Goal: Information Seeking & Learning: Learn about a topic

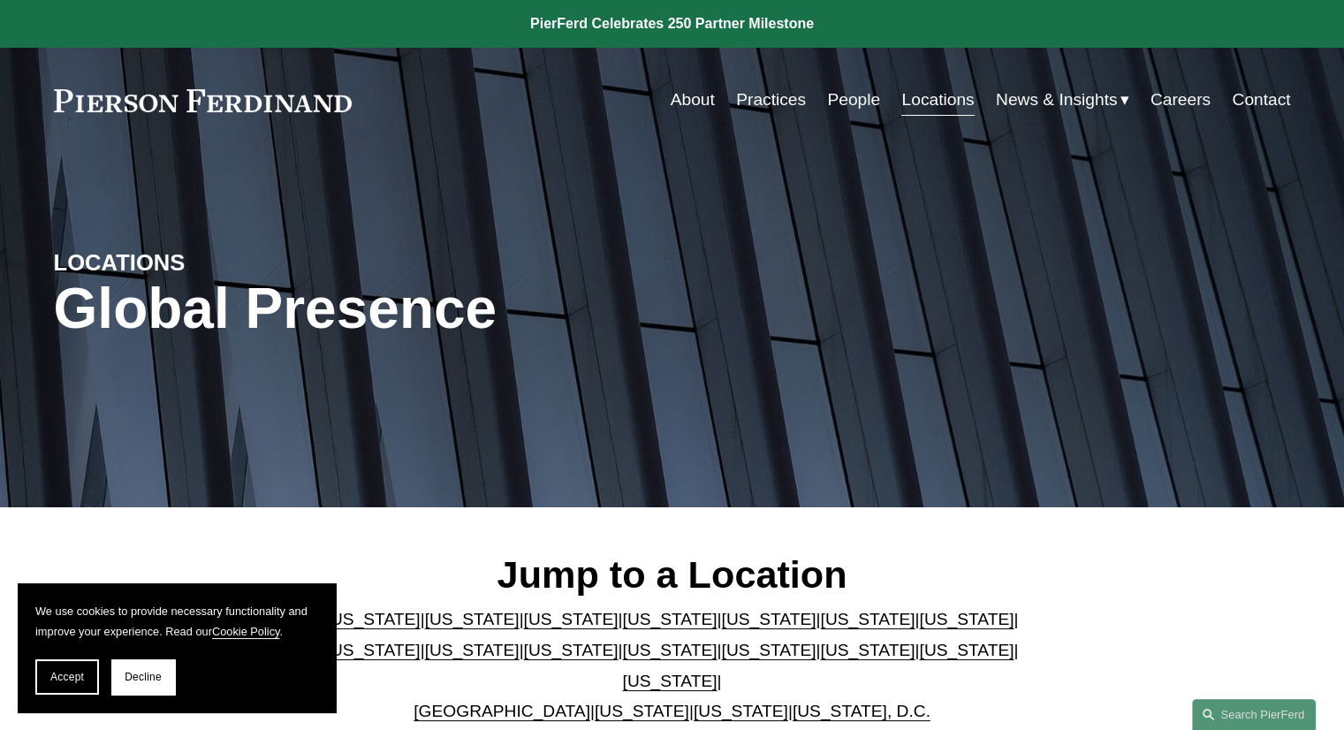
click at [841, 94] on link "People" at bounding box center [853, 100] width 53 height 34
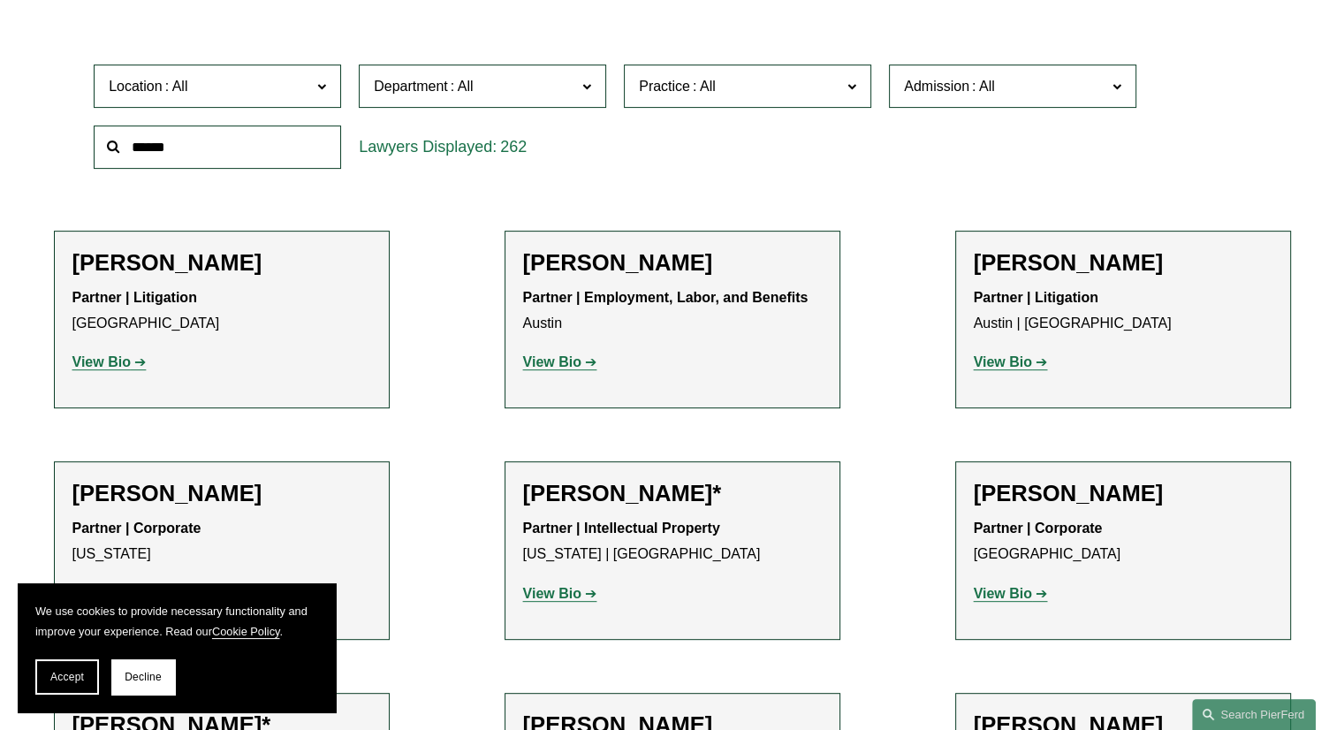
scroll to position [354, 0]
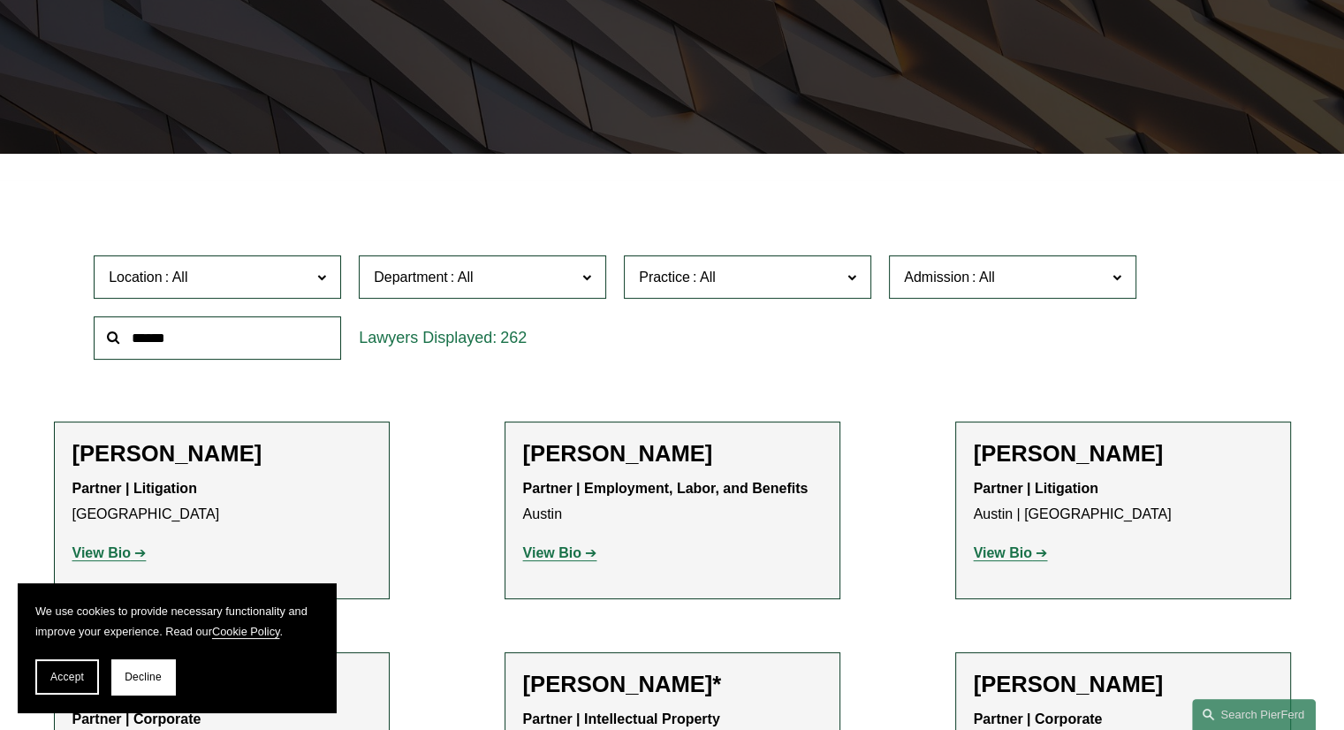
click at [286, 338] on input "text" at bounding box center [217, 337] width 247 height 43
type input "*******"
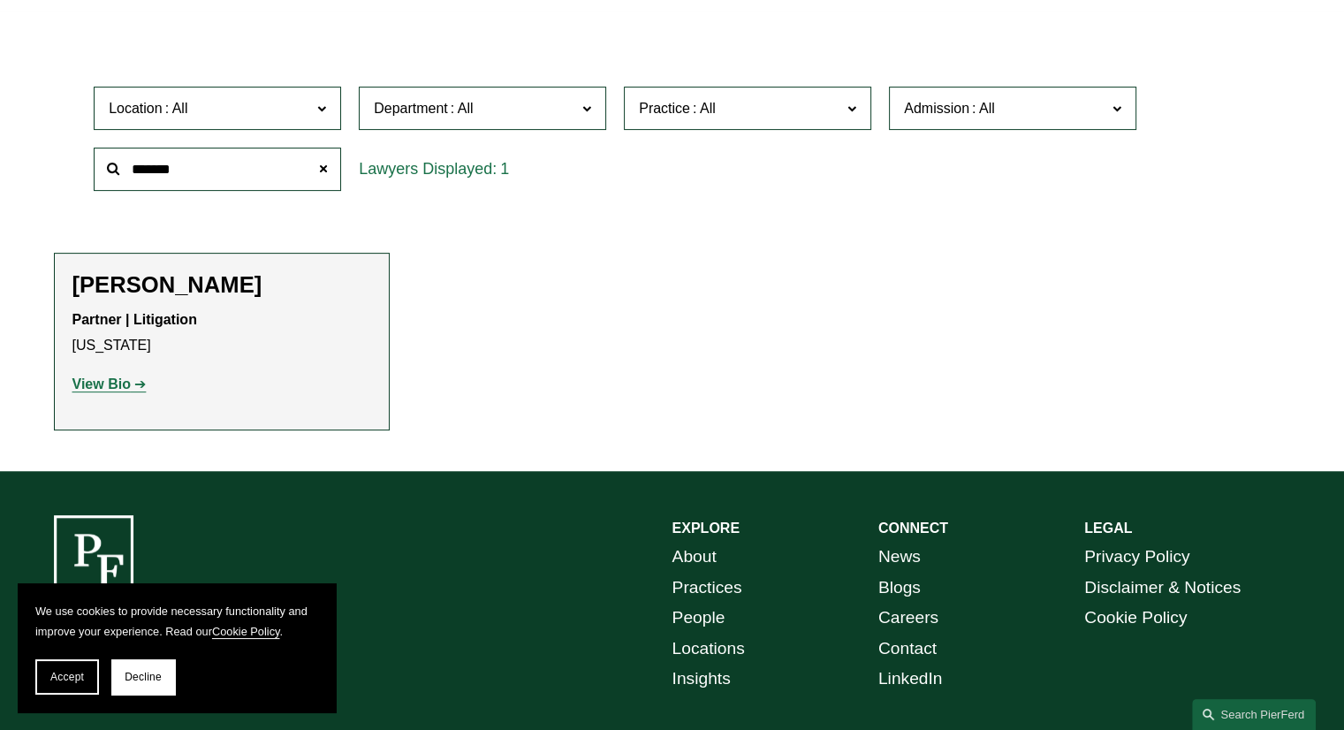
scroll to position [530, 0]
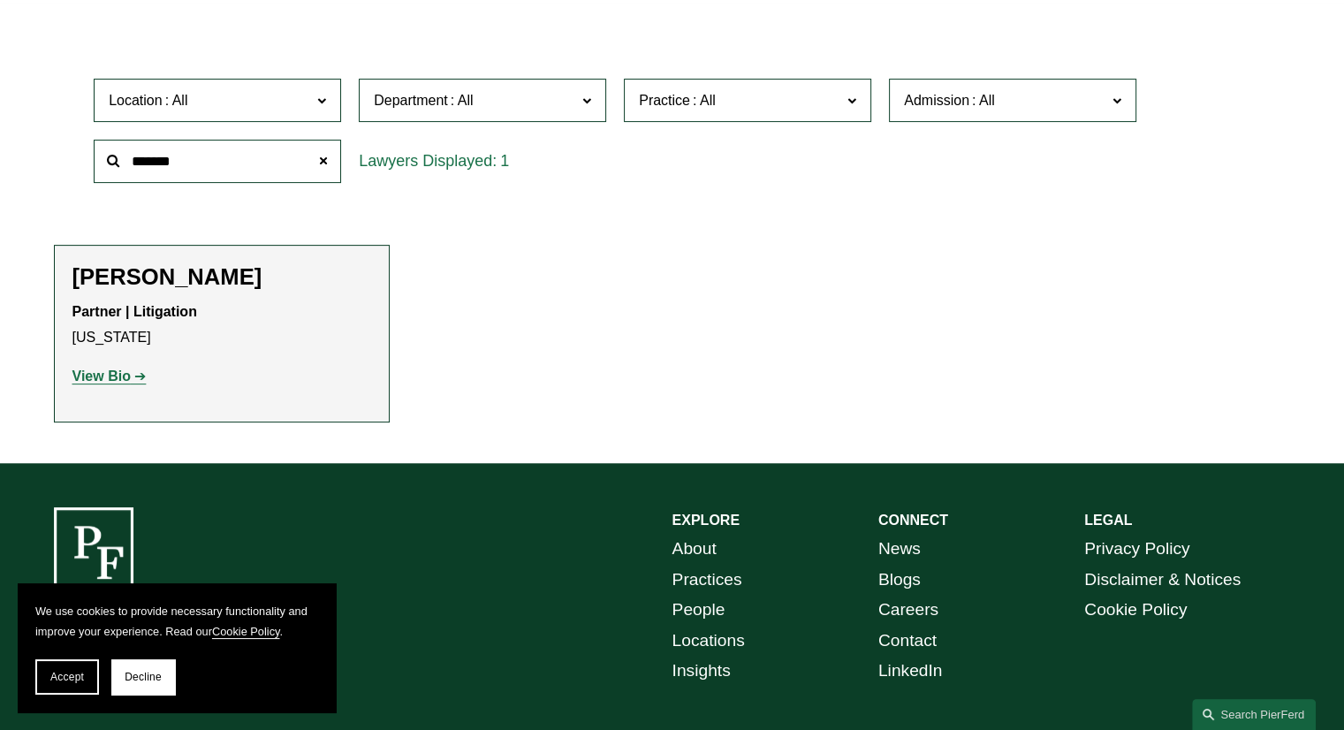
click at [118, 373] on strong "View Bio" at bounding box center [101, 376] width 58 height 15
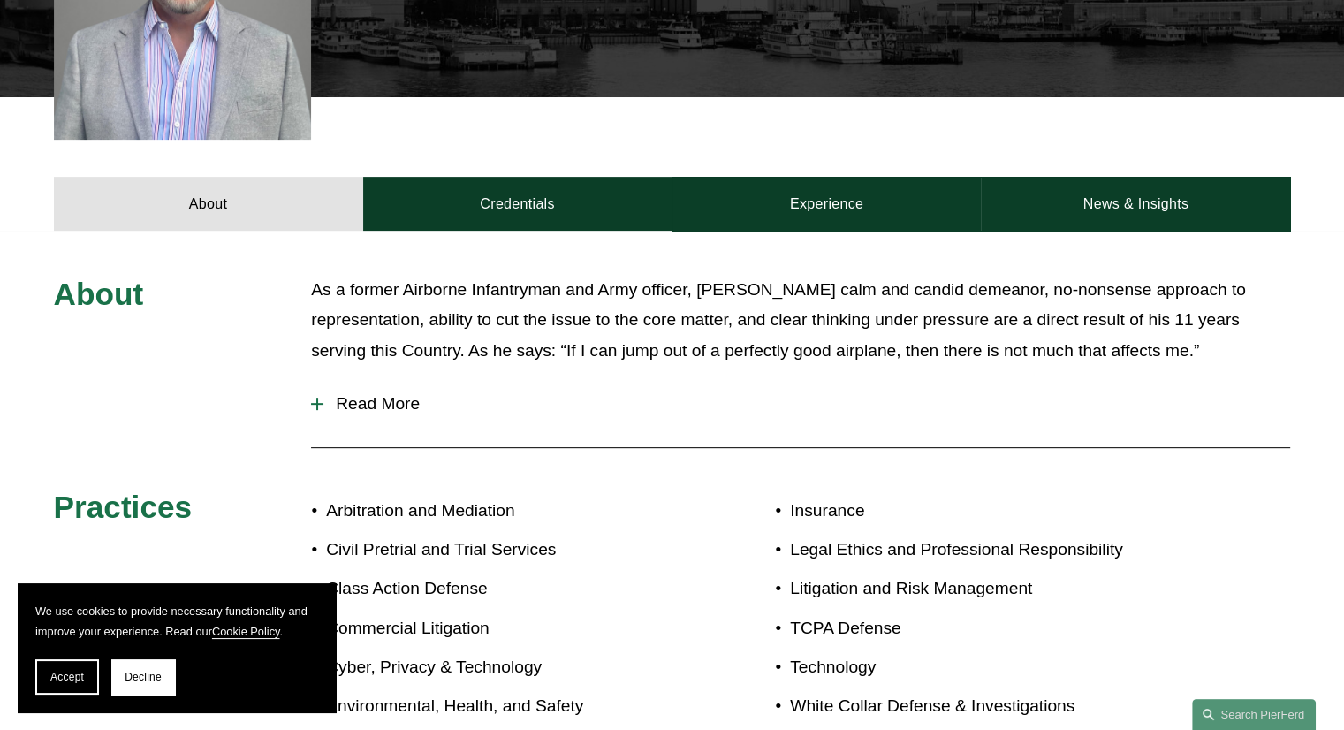
scroll to position [619, 0]
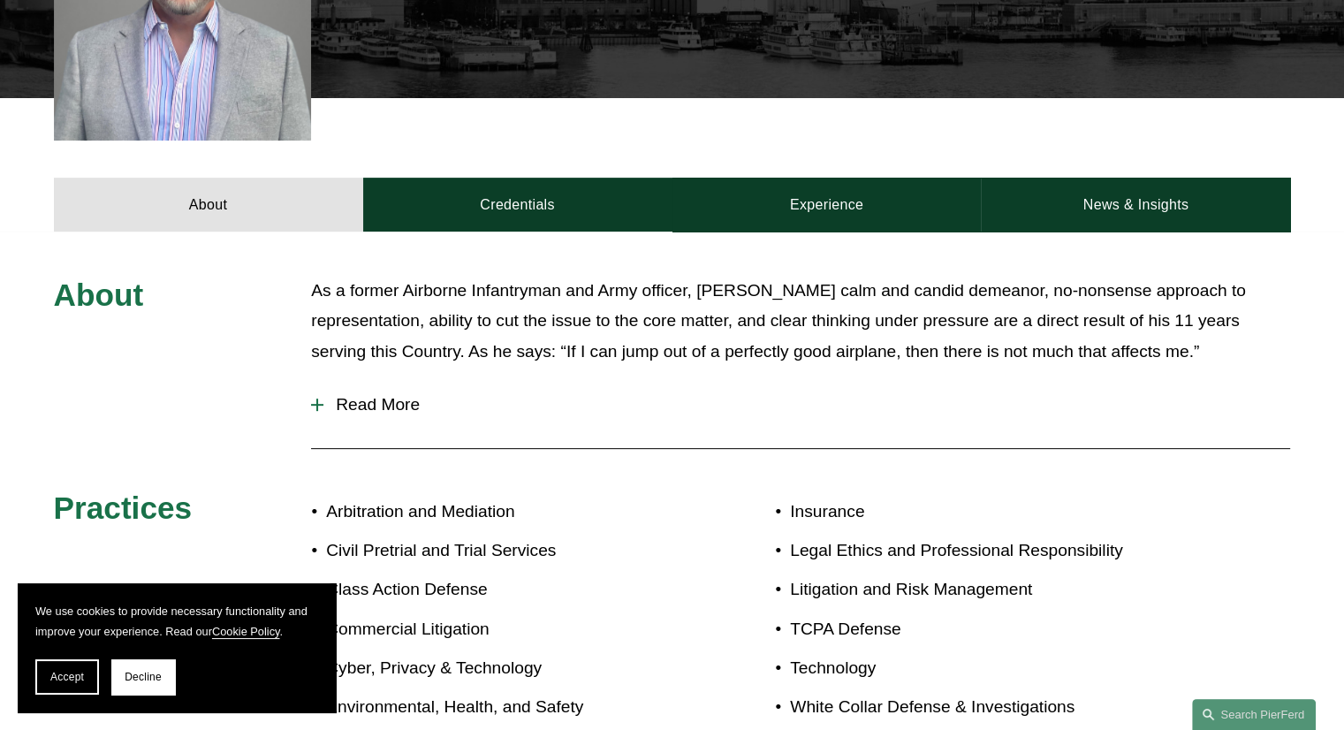
click at [362, 395] on span "Read More" at bounding box center [807, 404] width 967 height 19
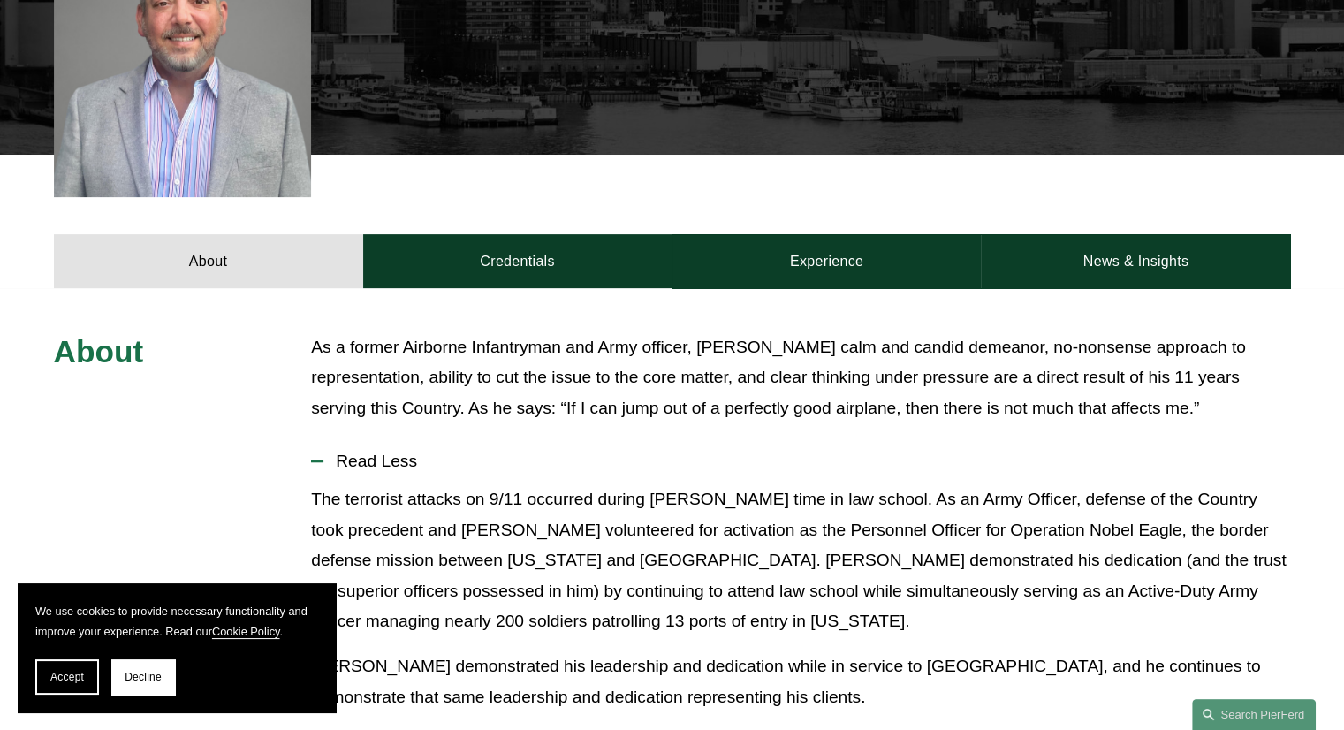
scroll to position [565, 0]
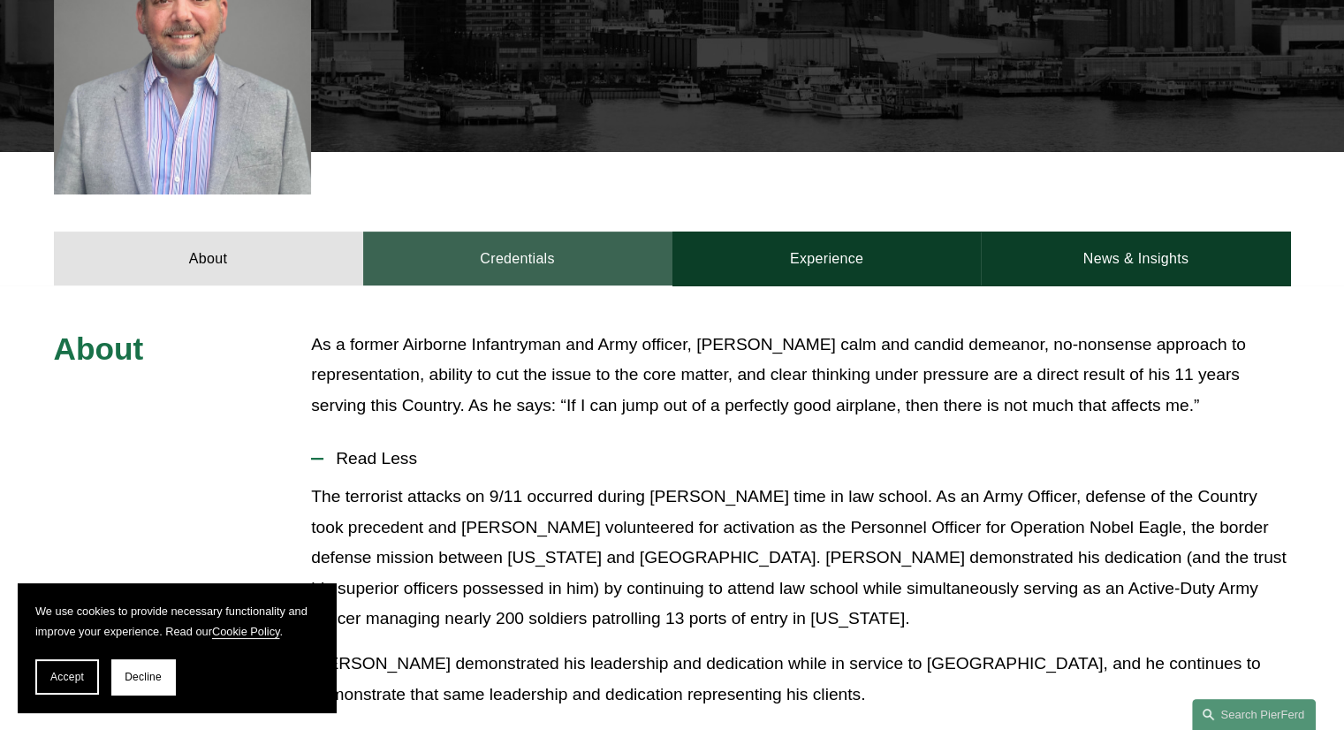
click at [549, 246] on link "Credentials" at bounding box center [517, 258] width 309 height 53
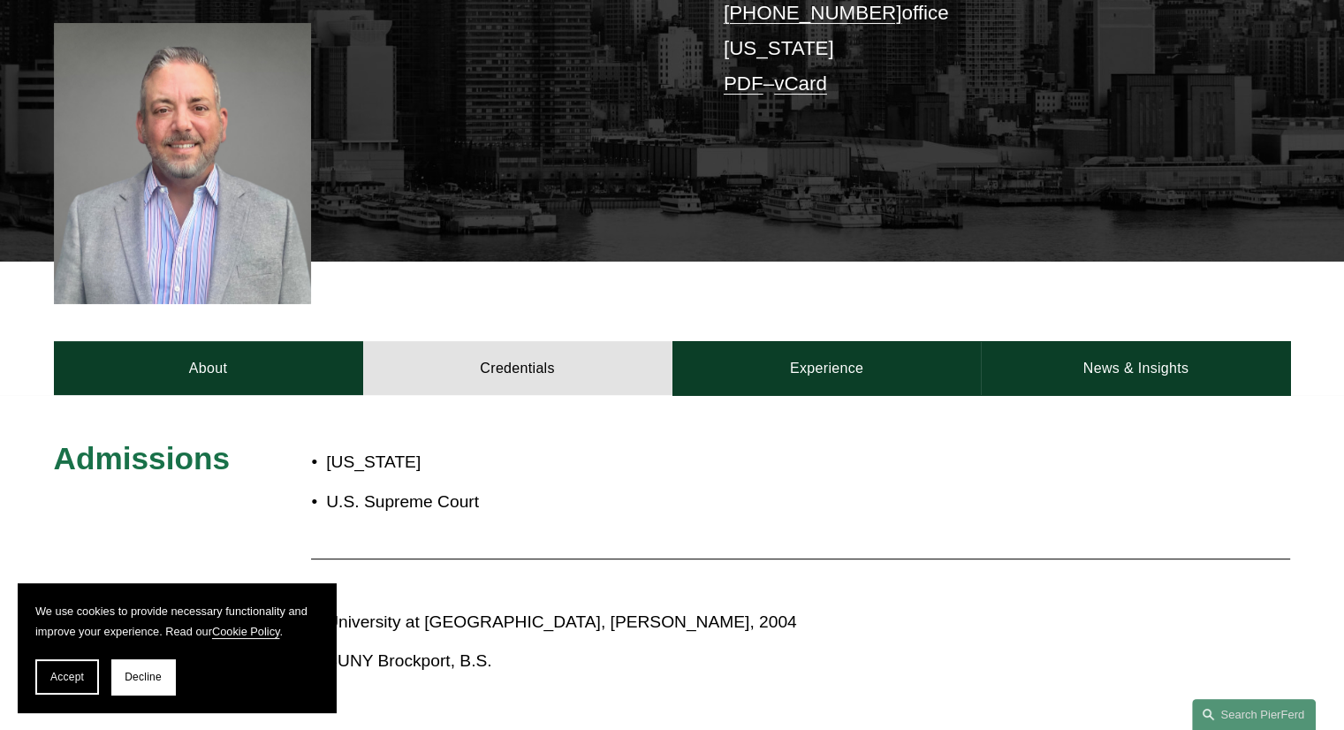
scroll to position [300, 0]
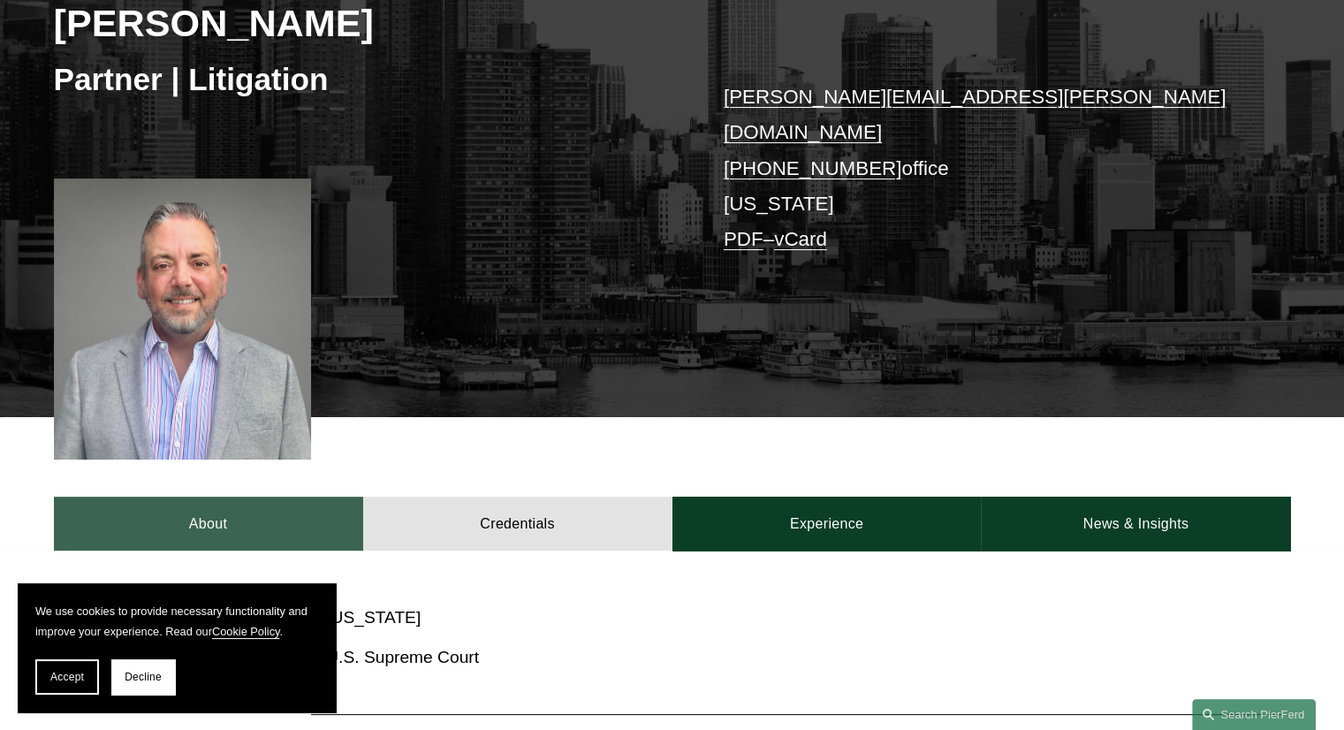
click at [224, 504] on link "About" at bounding box center [208, 523] width 309 height 53
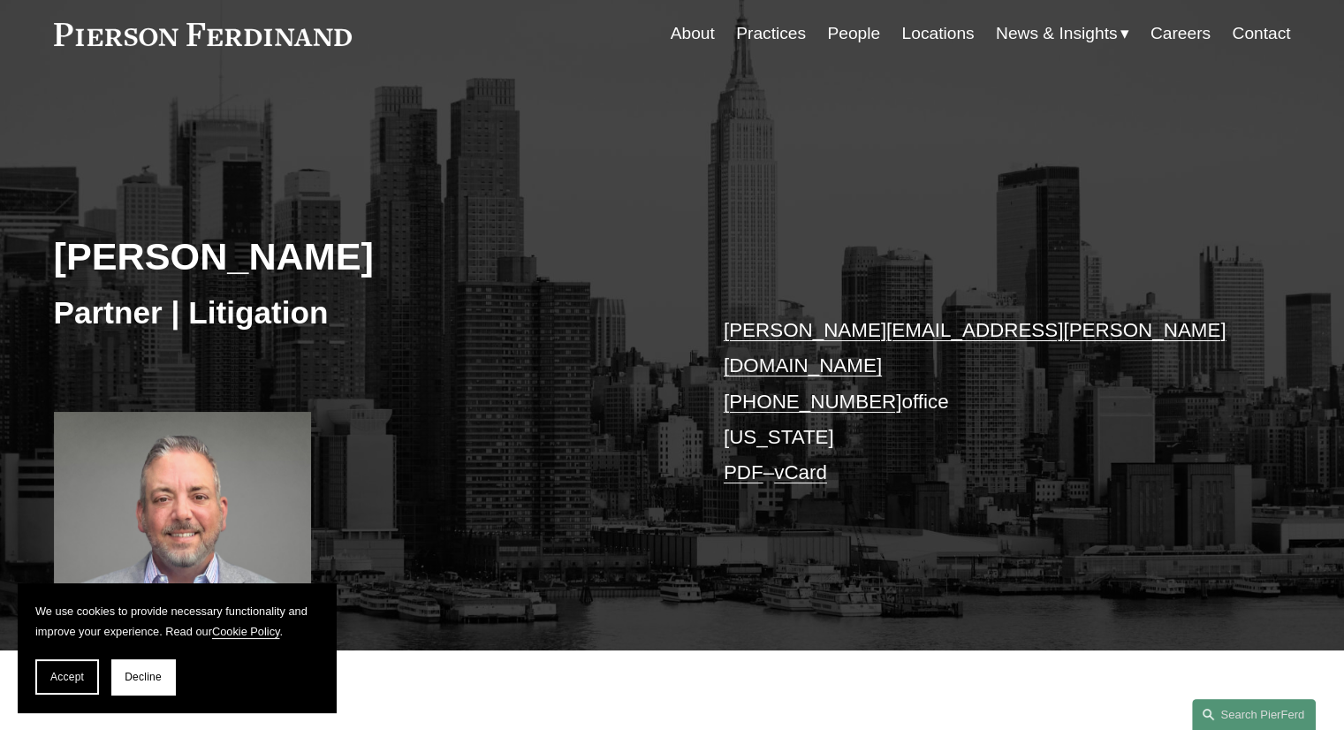
scroll to position [0, 0]
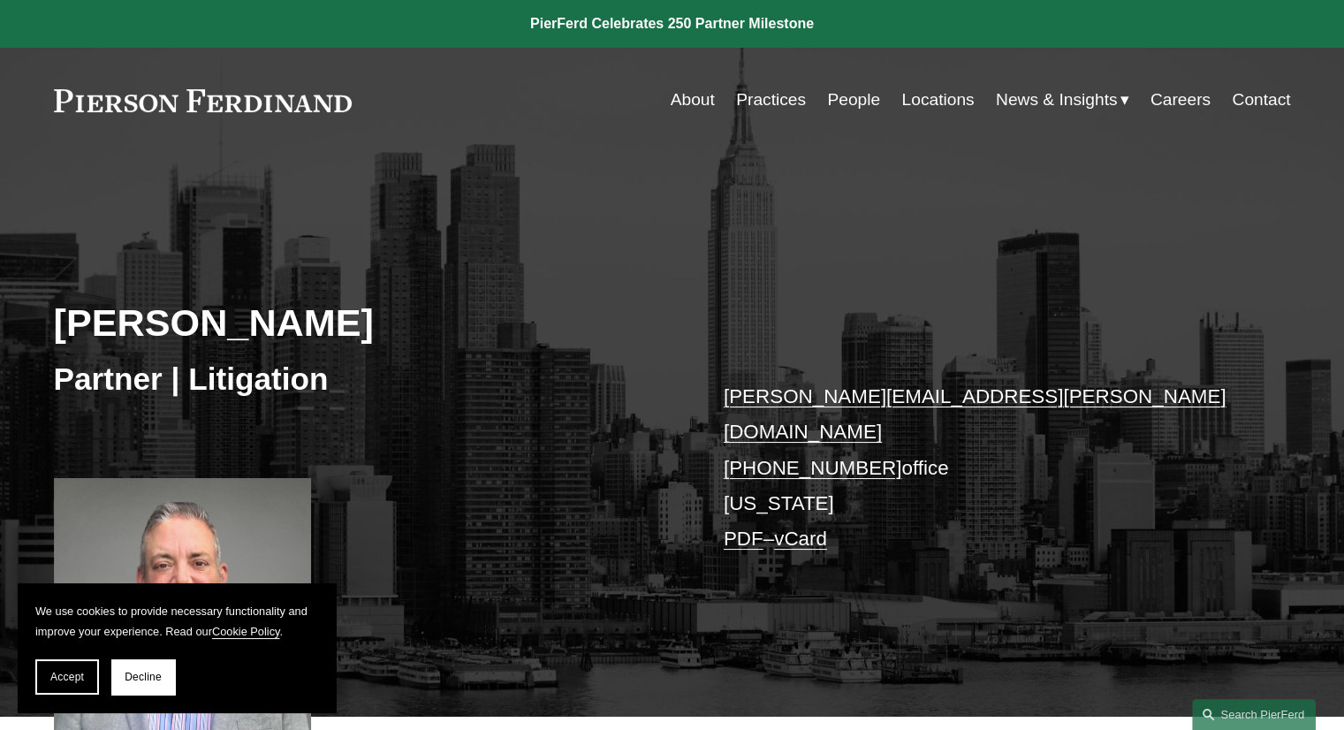
click at [768, 110] on link "Practices" at bounding box center [771, 100] width 70 height 34
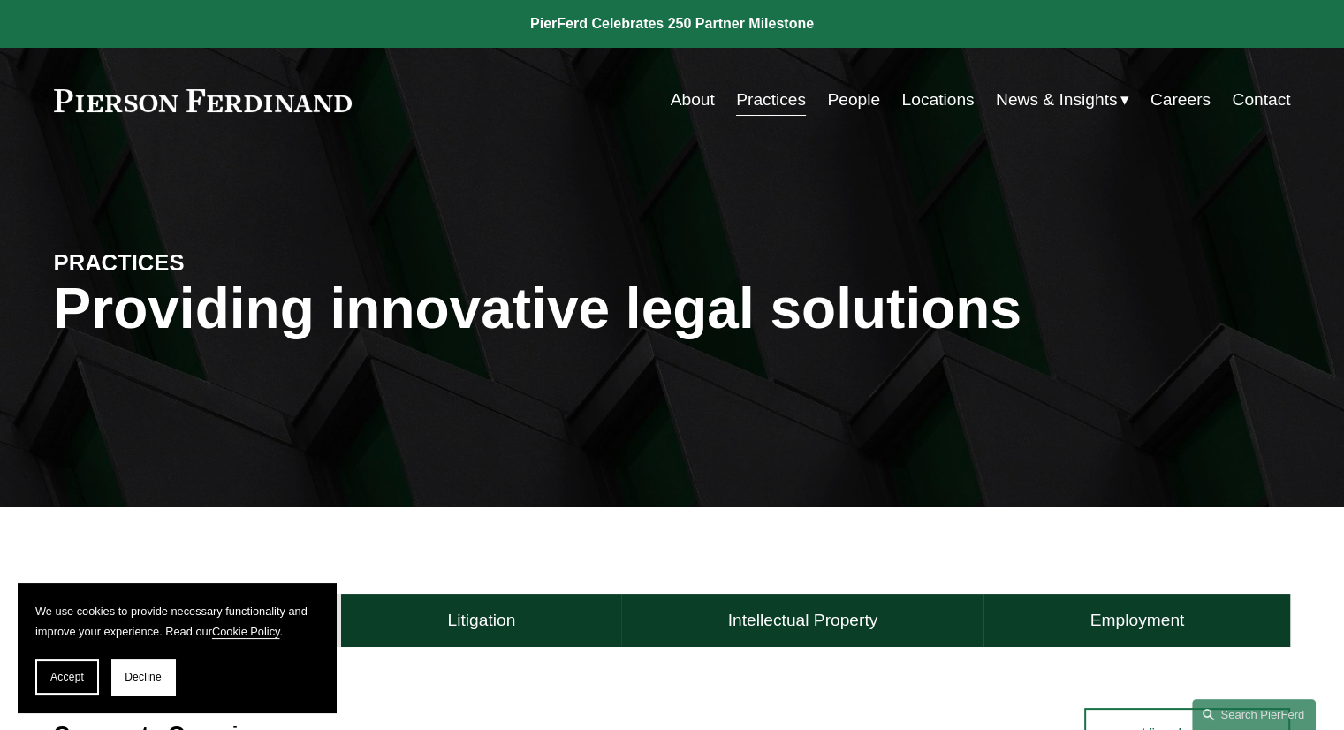
click at [937, 95] on link "Locations" at bounding box center [938, 100] width 72 height 34
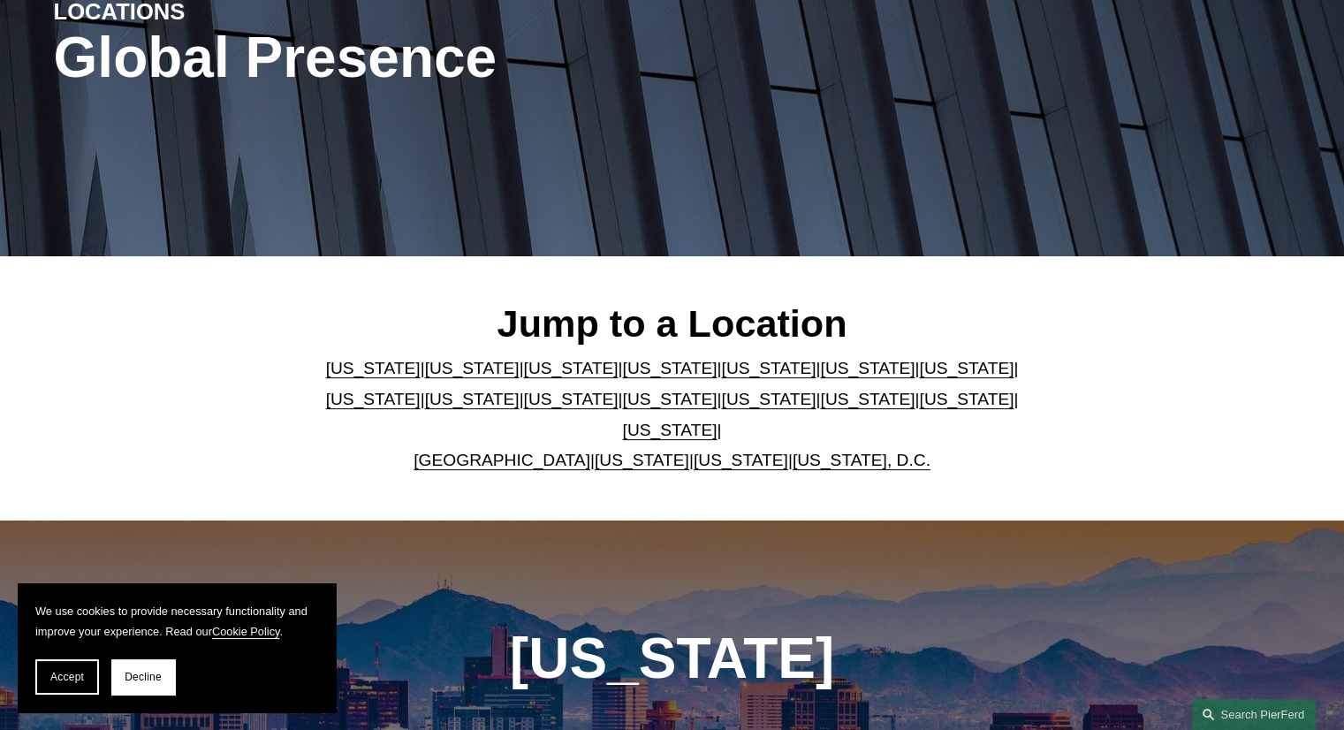
scroll to position [442, 0]
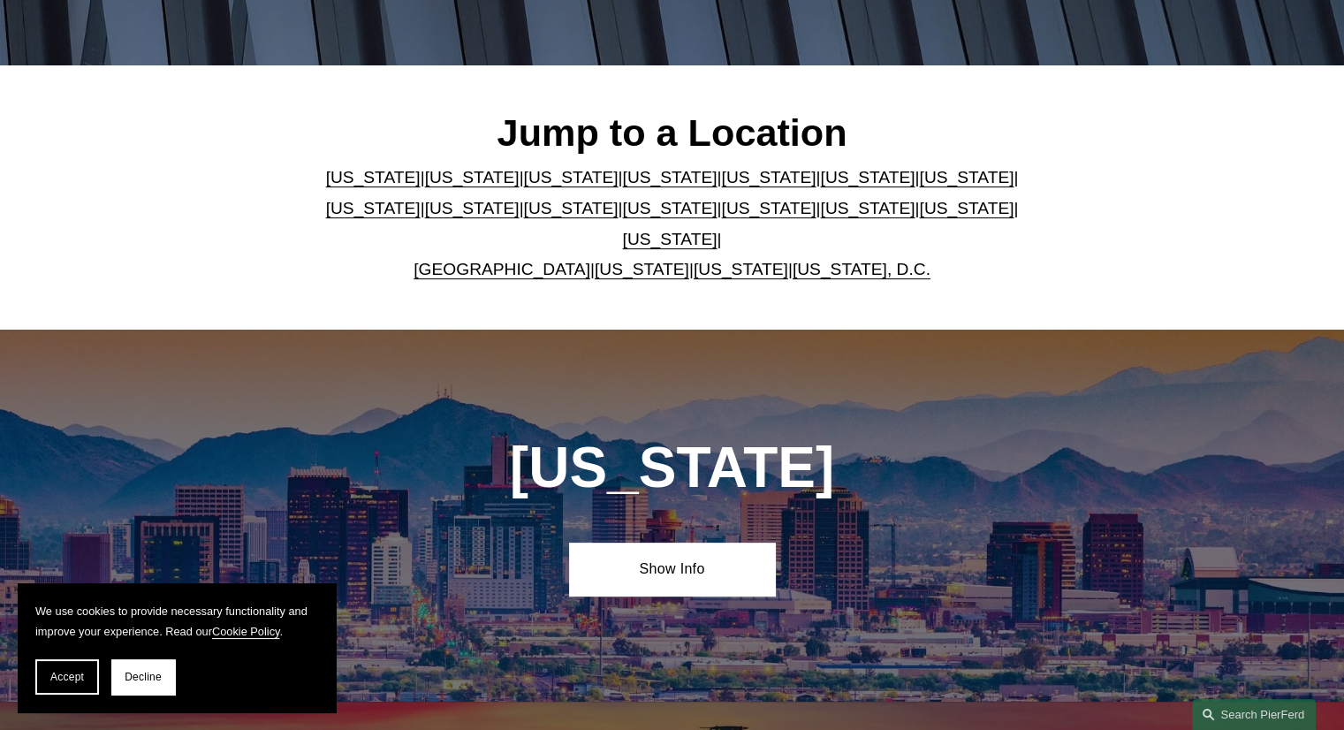
click at [623, 217] on link "[US_STATE]" at bounding box center [670, 208] width 95 height 19
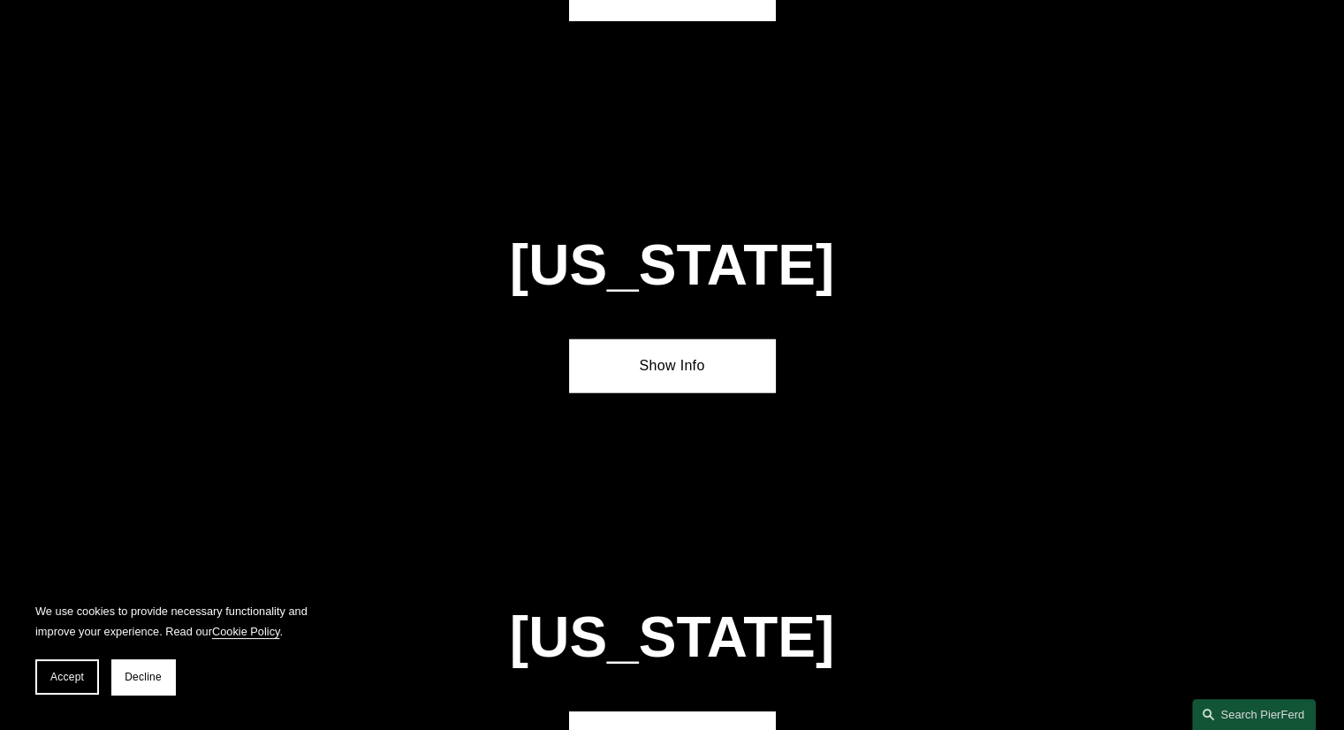
scroll to position [4482, 0]
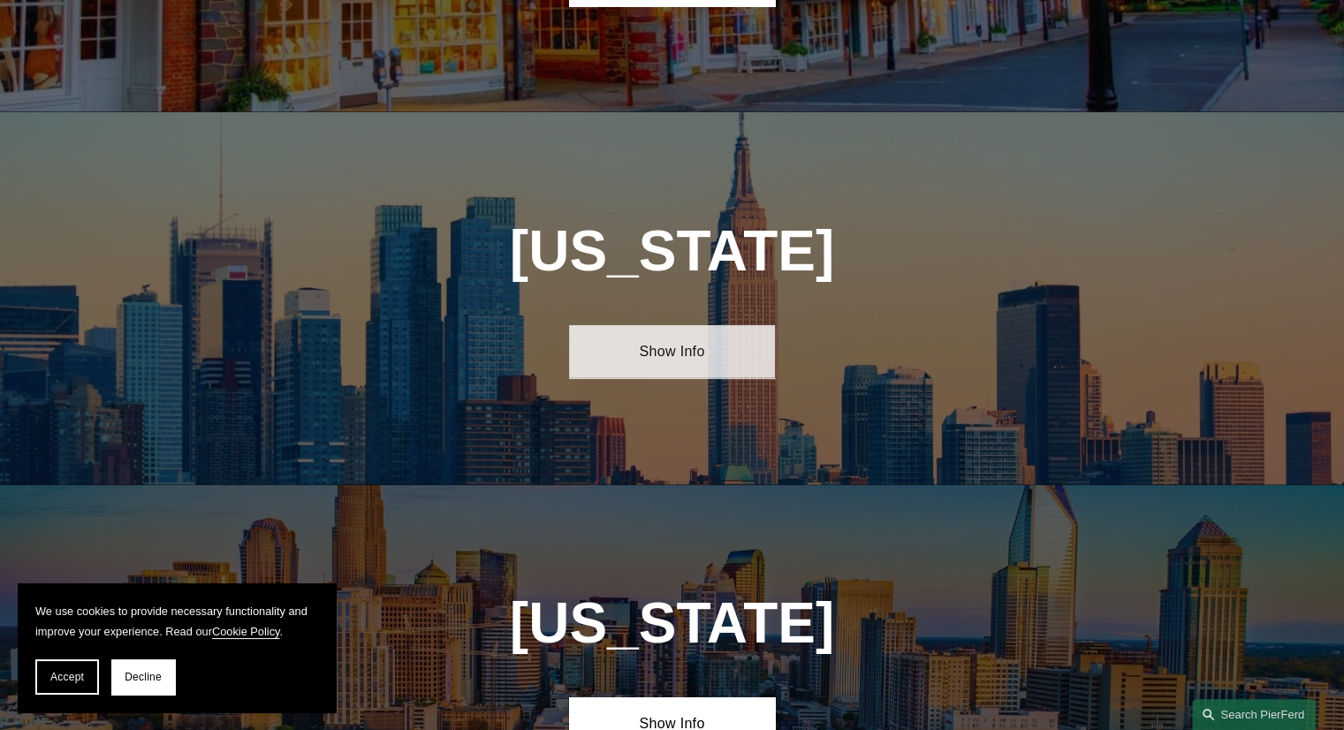
click at [684, 325] on link "Show Info" at bounding box center [672, 351] width 206 height 53
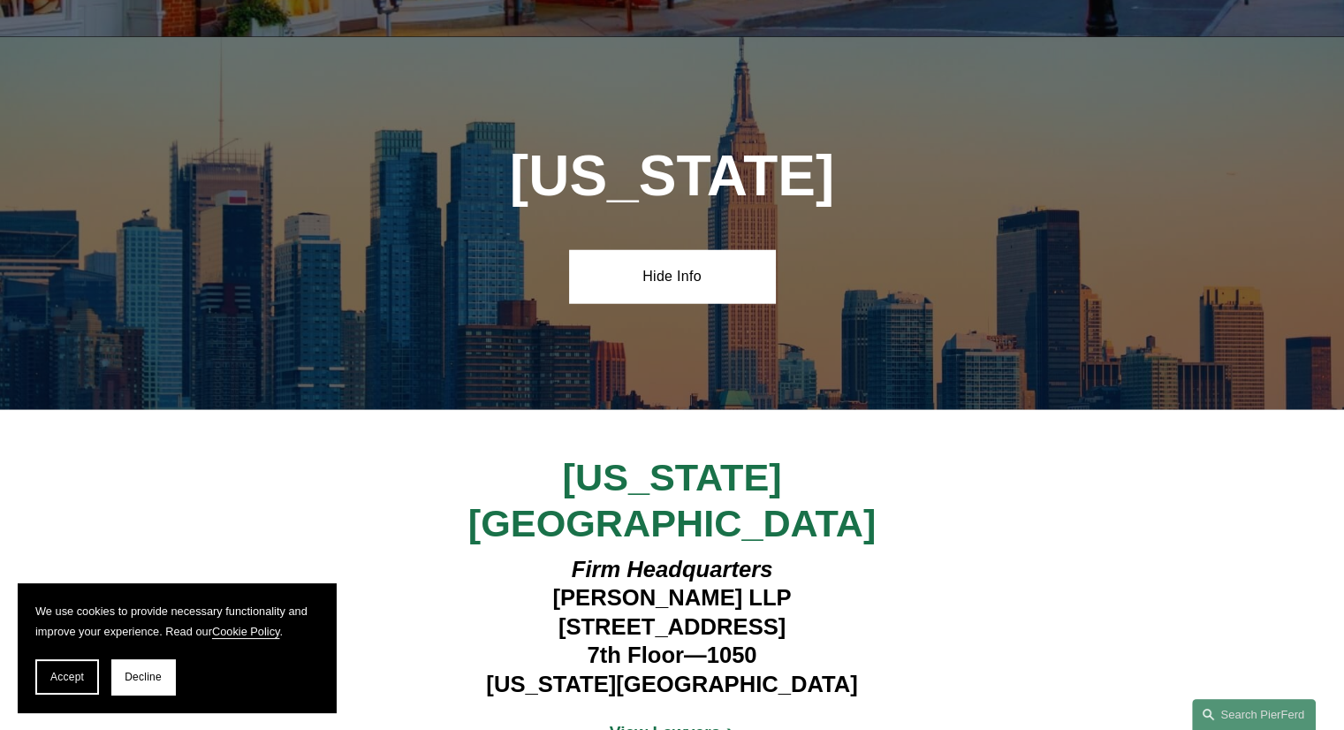
scroll to position [4659, 0]
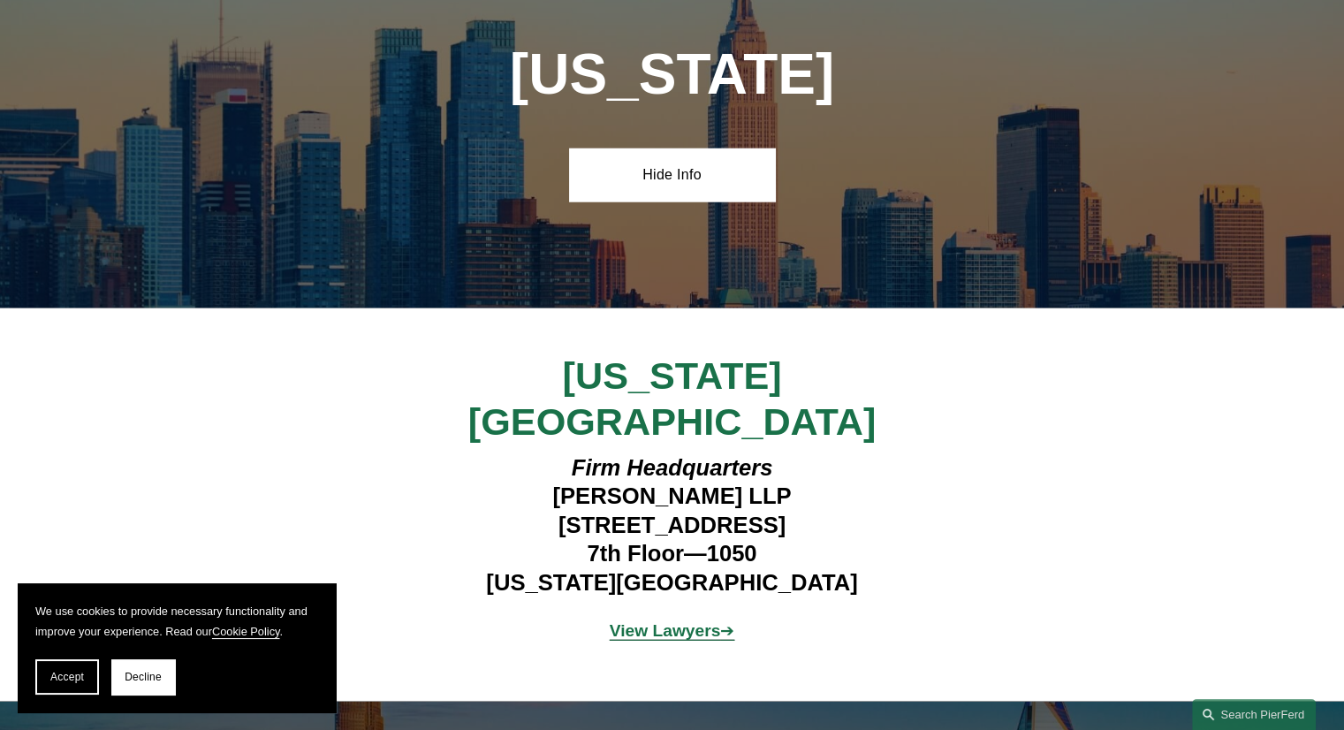
click at [647, 621] on strong "View Lawyers" at bounding box center [665, 630] width 111 height 19
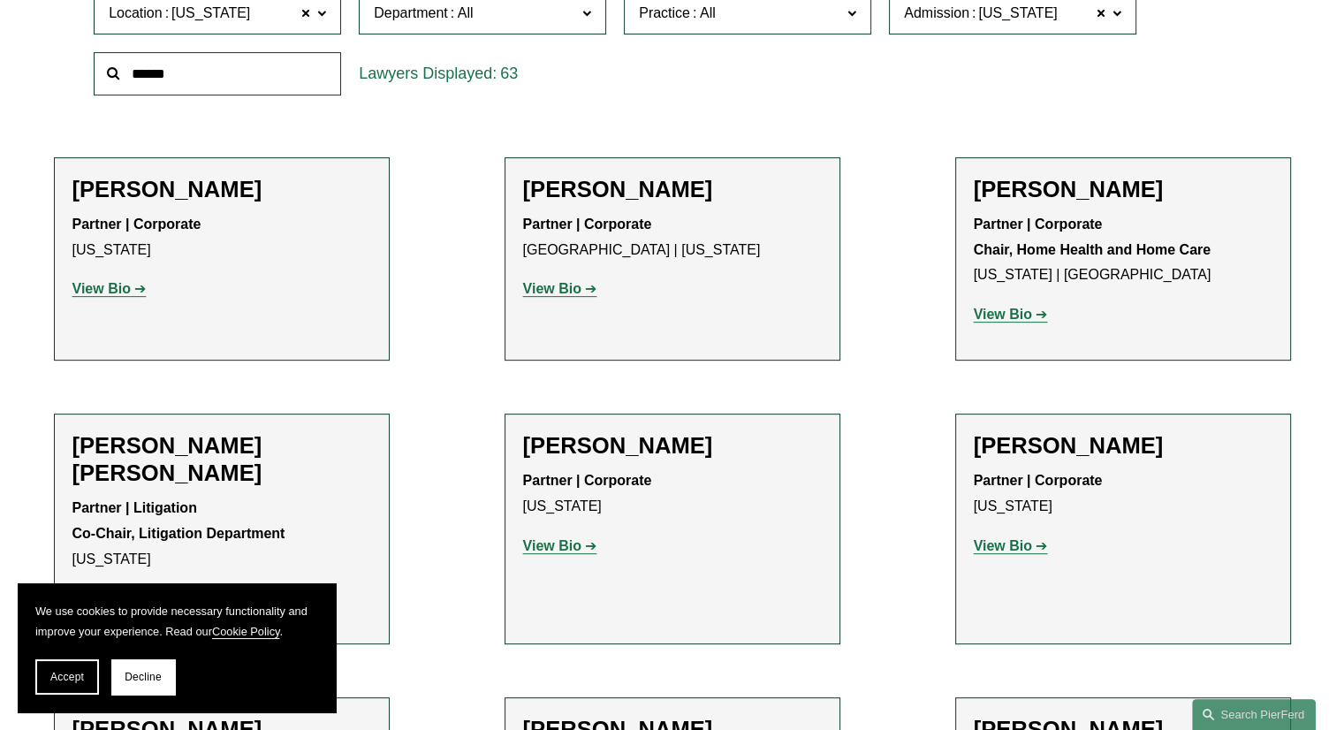
scroll to position [619, 0]
click at [555, 544] on strong "View Bio" at bounding box center [552, 544] width 58 height 15
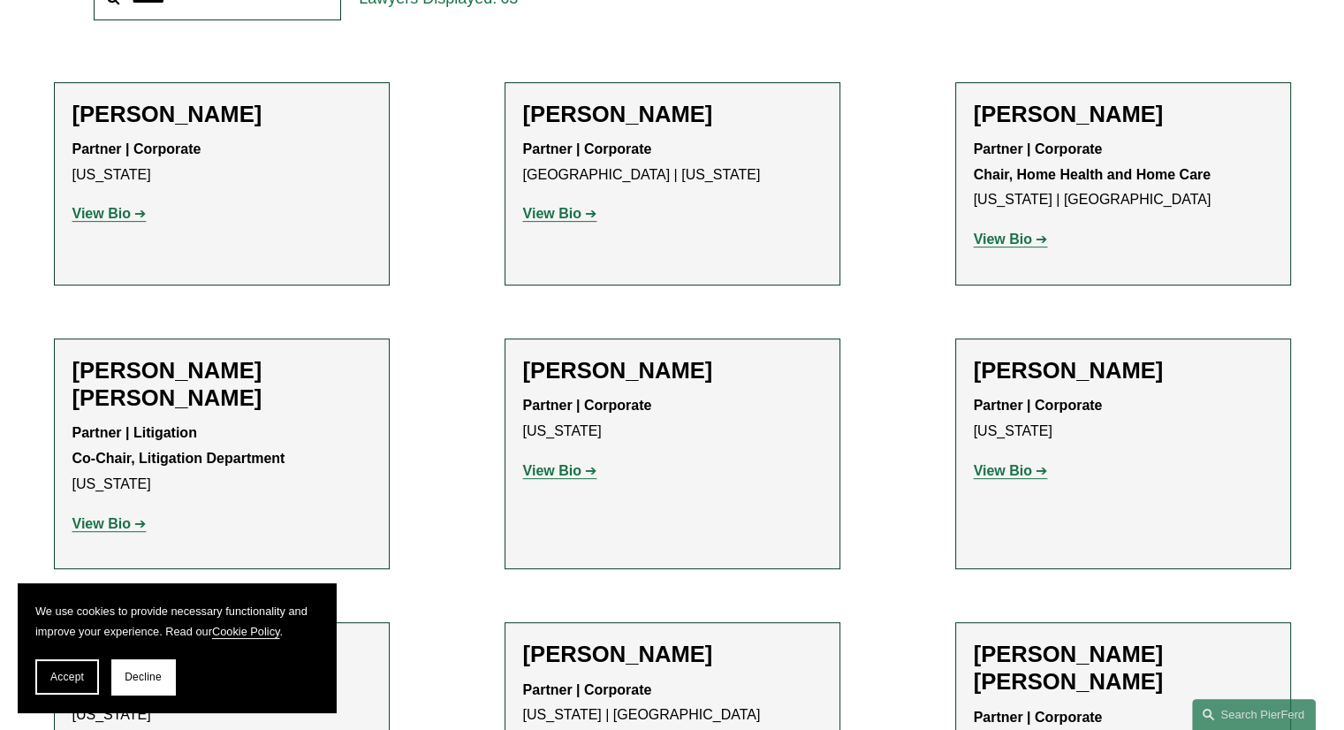
scroll to position [796, 0]
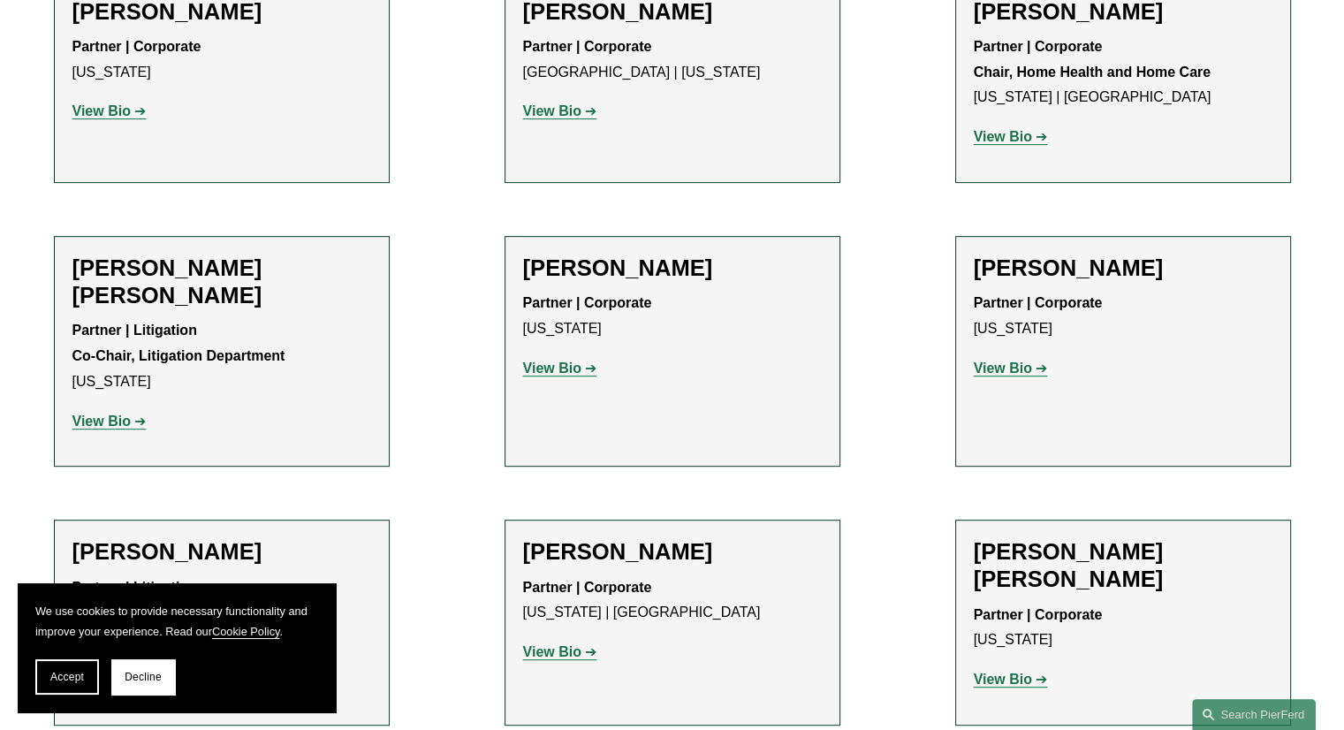
click at [1058, 276] on h2 "[PERSON_NAME]" at bounding box center [1123, 268] width 299 height 27
click at [1017, 369] on strong "View Bio" at bounding box center [1003, 368] width 58 height 15
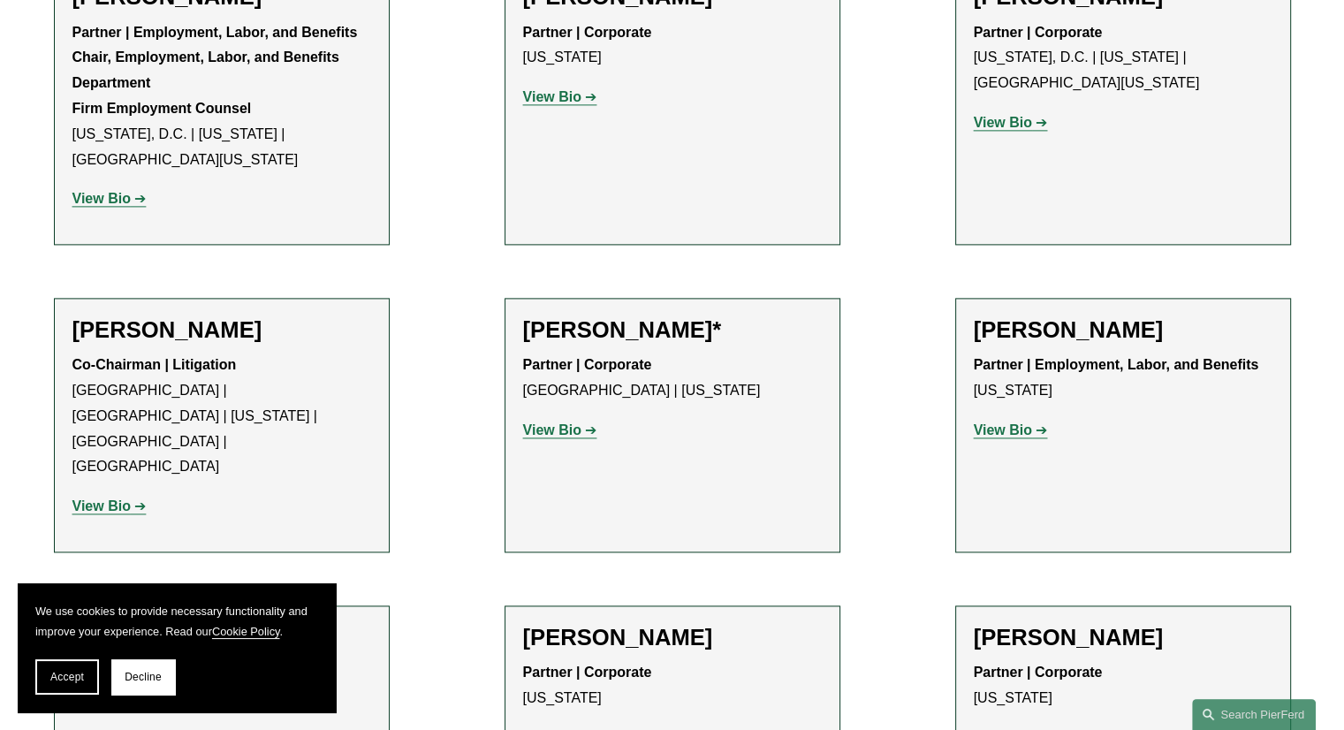
scroll to position [2387, 0]
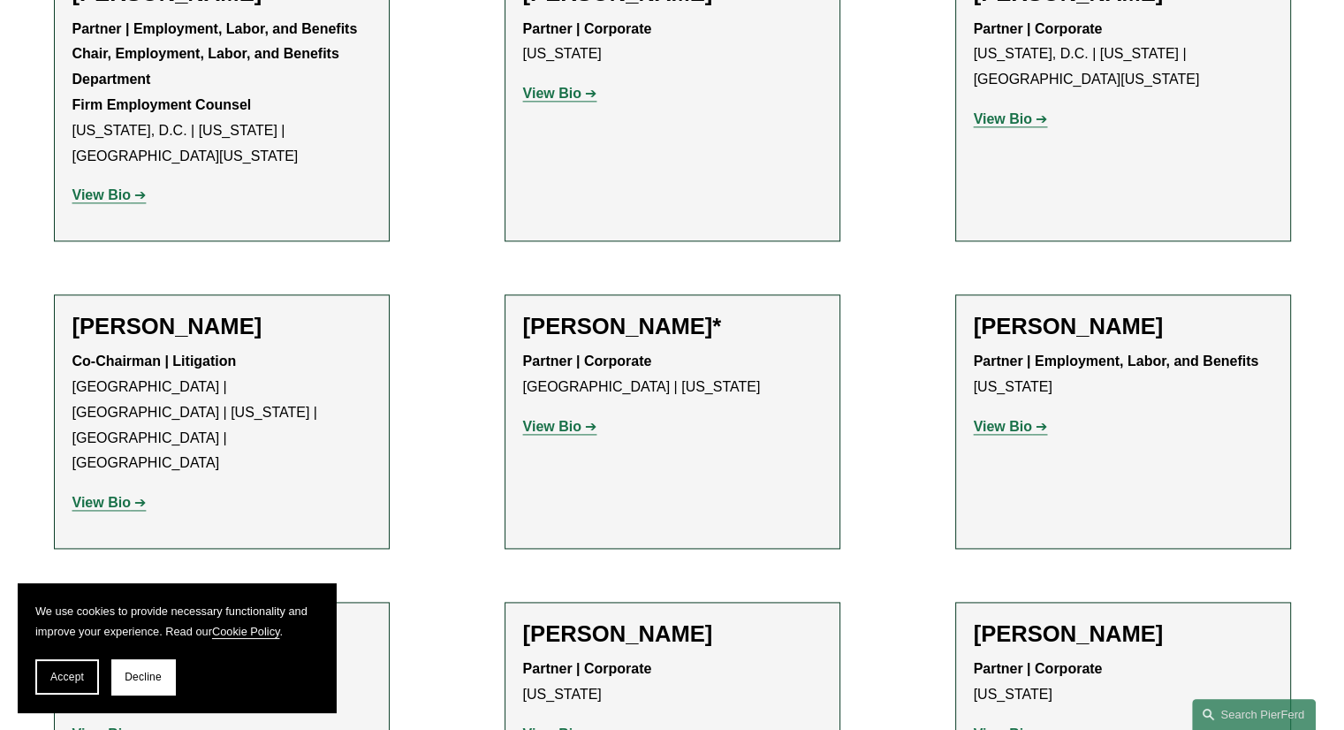
click at [573, 419] on strong "View Bio" at bounding box center [552, 426] width 58 height 15
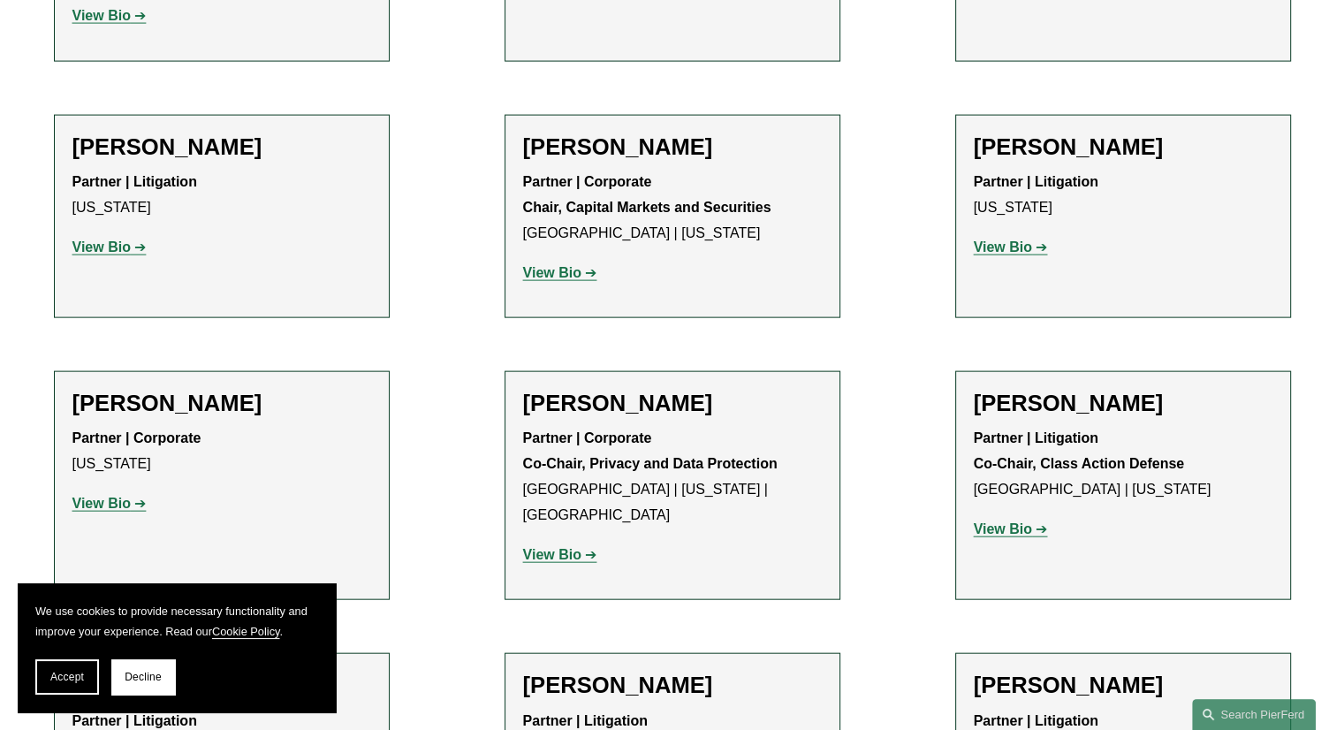
scroll to position [3889, 0]
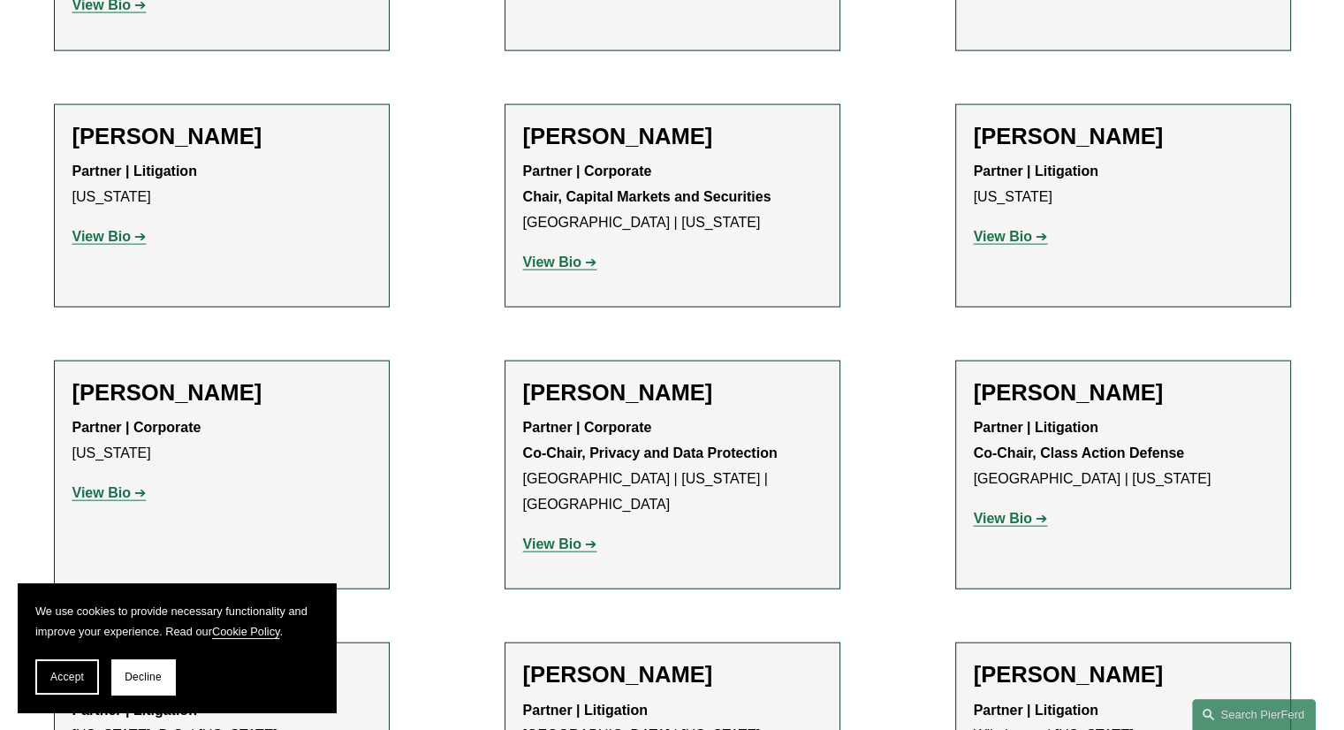
click at [544, 537] on strong "View Bio" at bounding box center [552, 544] width 58 height 15
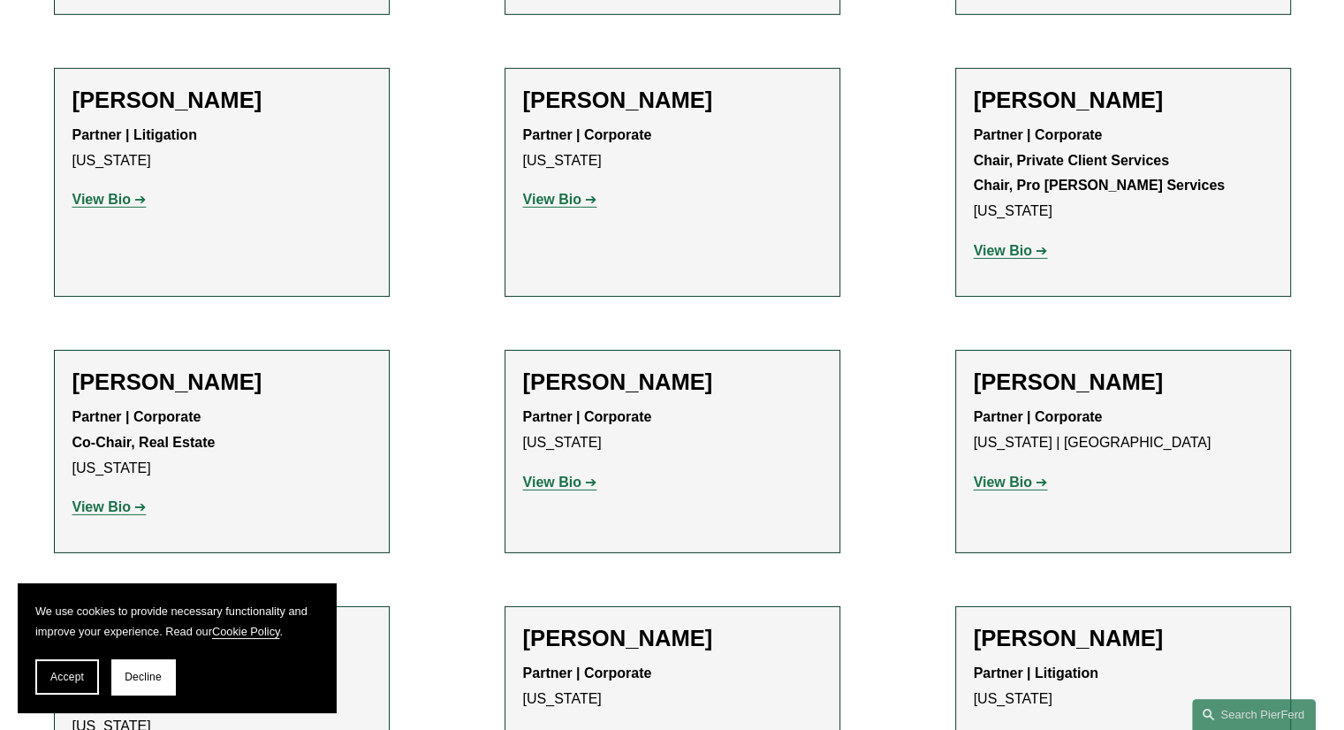
scroll to position [5569, 0]
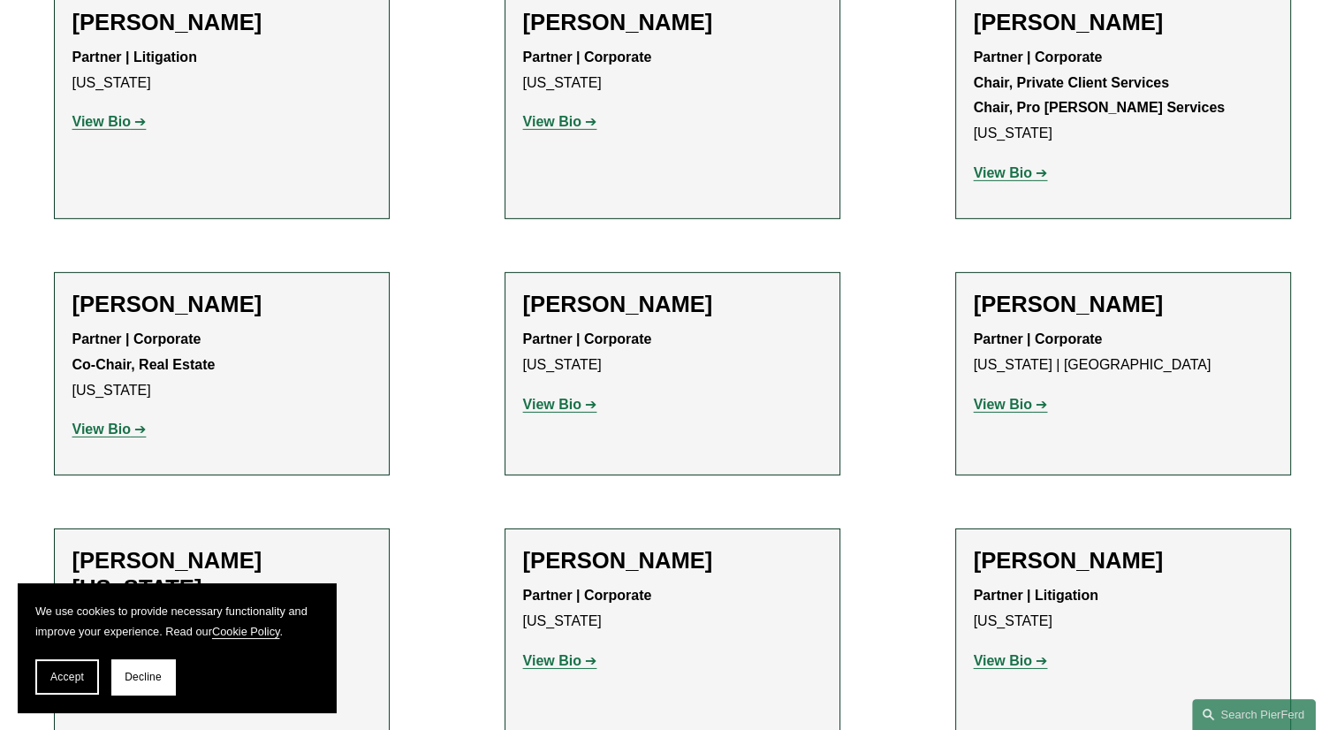
click at [91, 681] on strong "View Bio" at bounding box center [101, 688] width 58 height 15
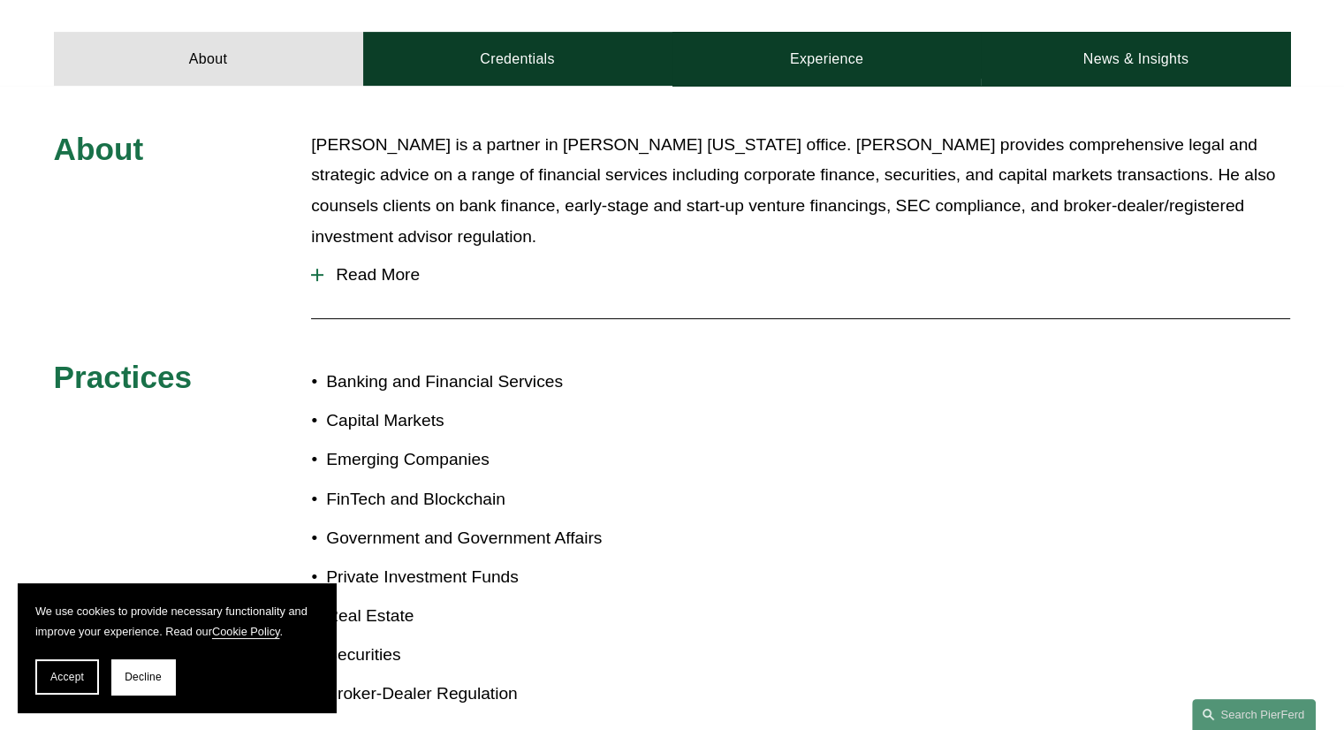
scroll to position [796, 0]
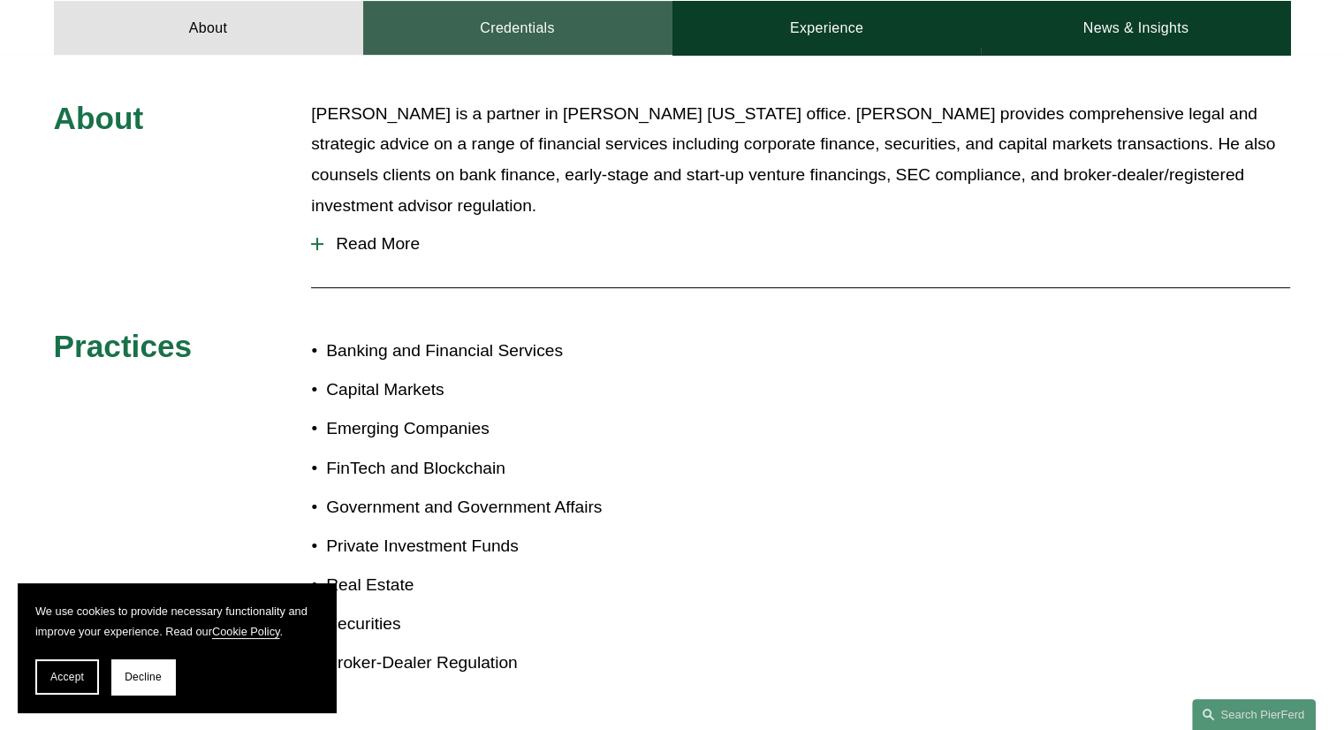
click at [573, 11] on link "Credentials" at bounding box center [517, 27] width 309 height 53
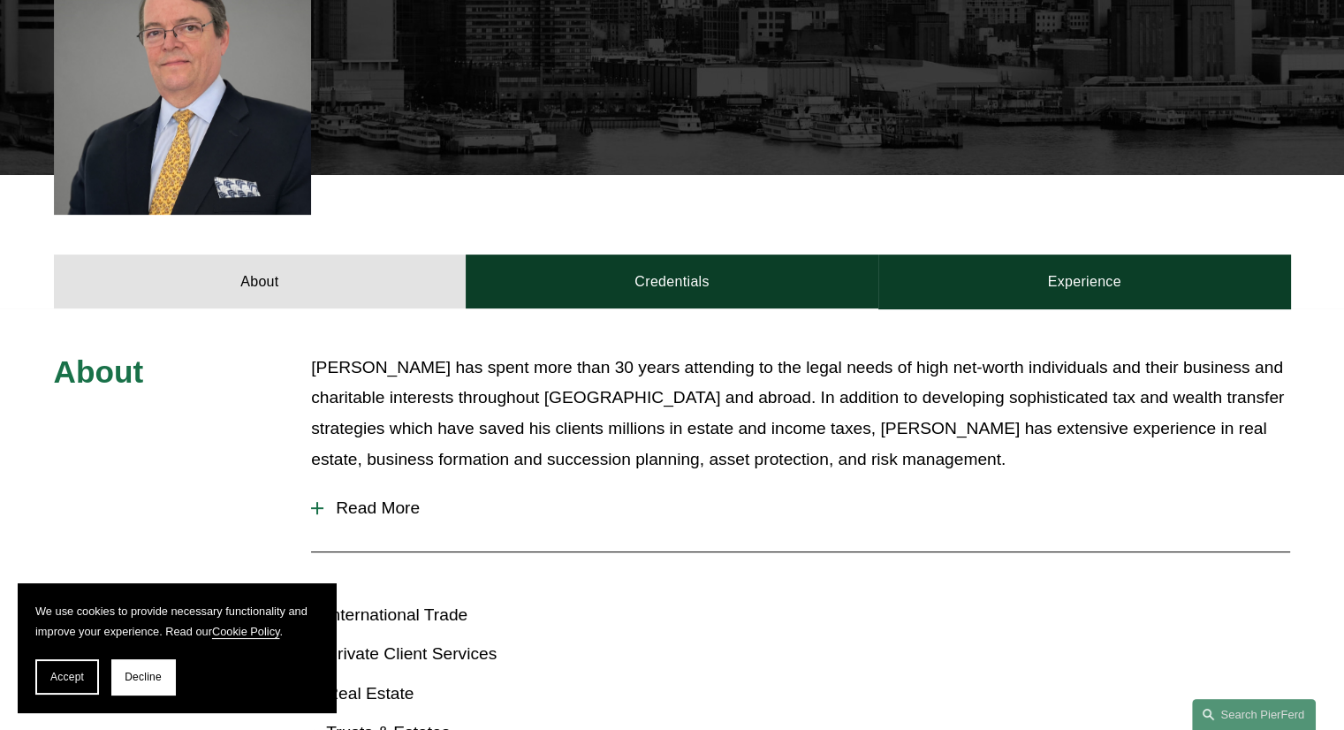
scroll to position [619, 0]
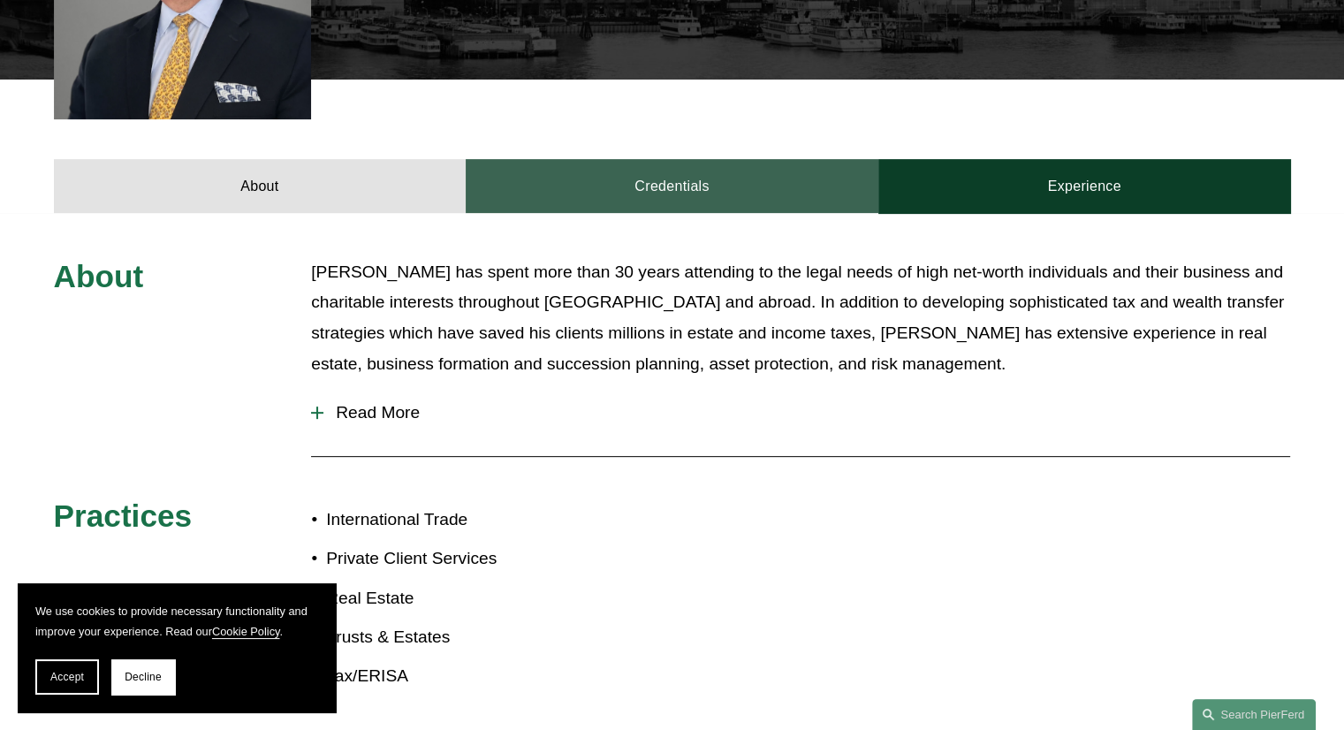
click at [638, 174] on link "Credentials" at bounding box center [672, 185] width 413 height 53
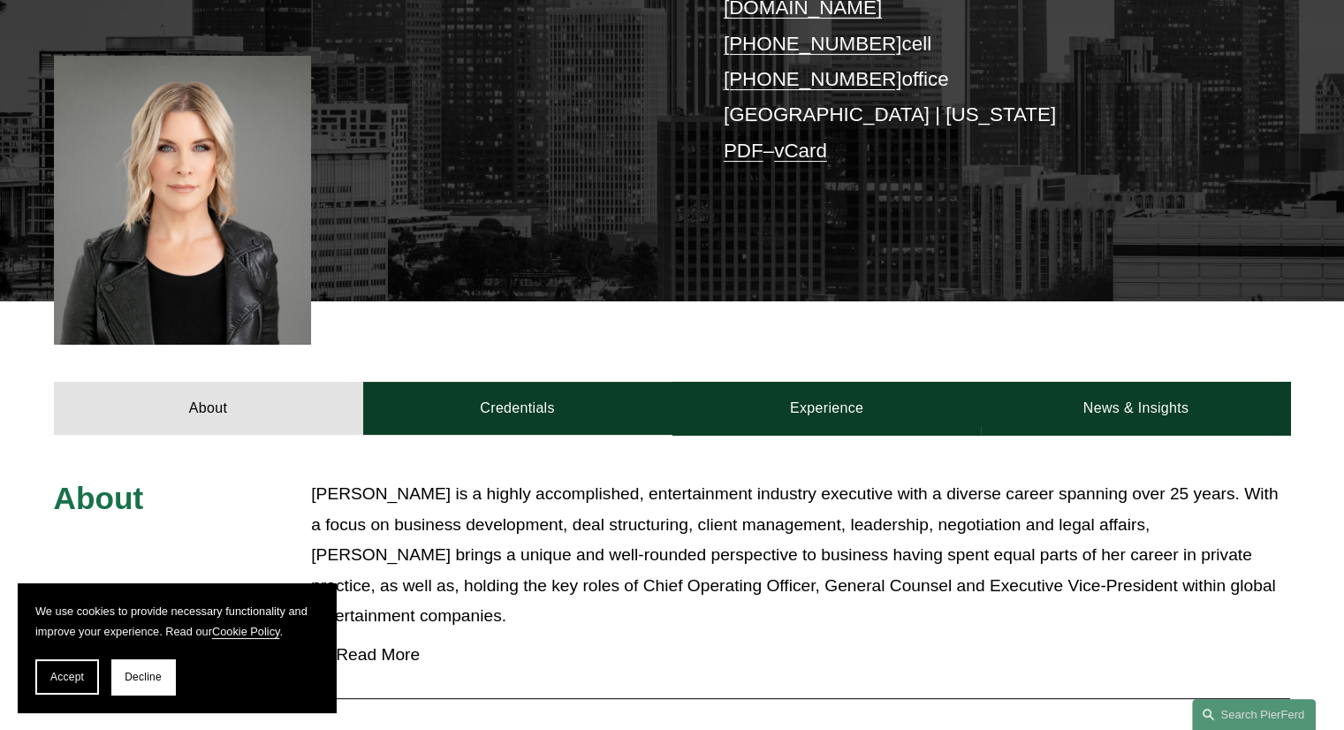
scroll to position [354, 0]
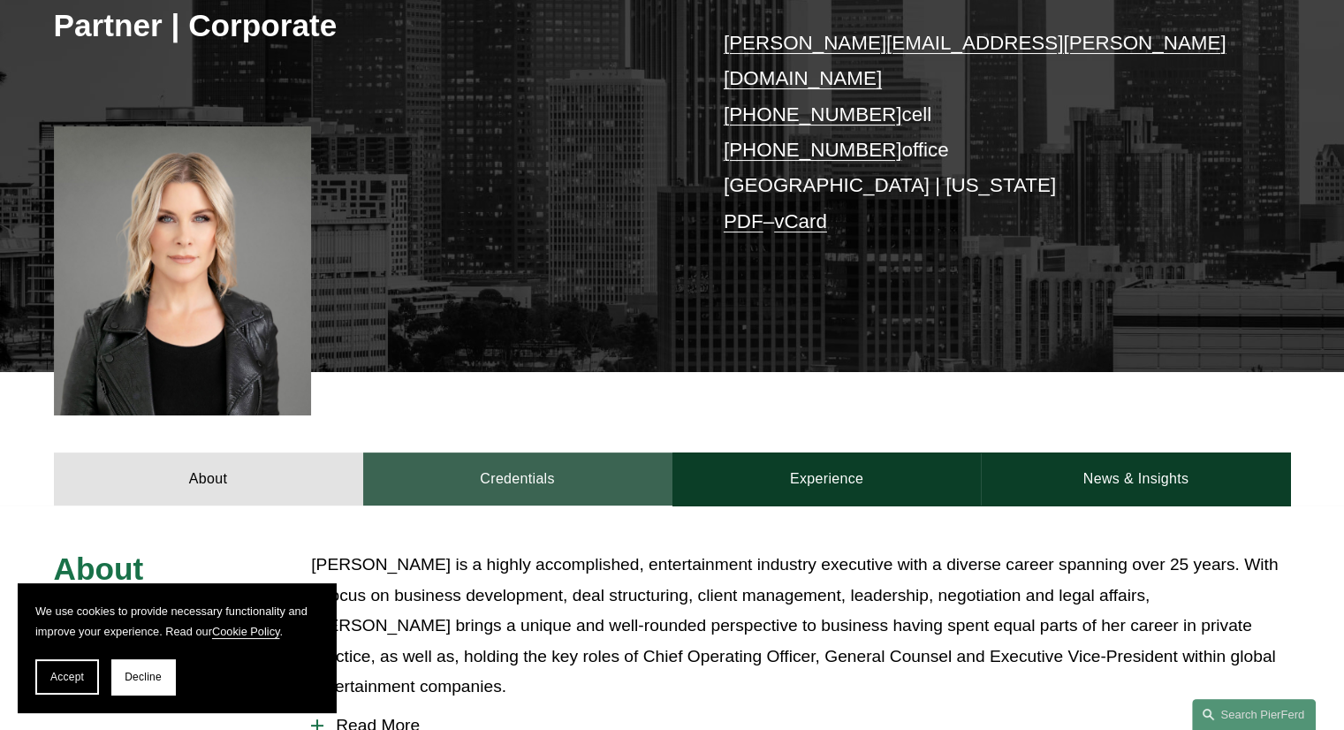
click at [580, 453] on link "Credentials" at bounding box center [517, 479] width 309 height 53
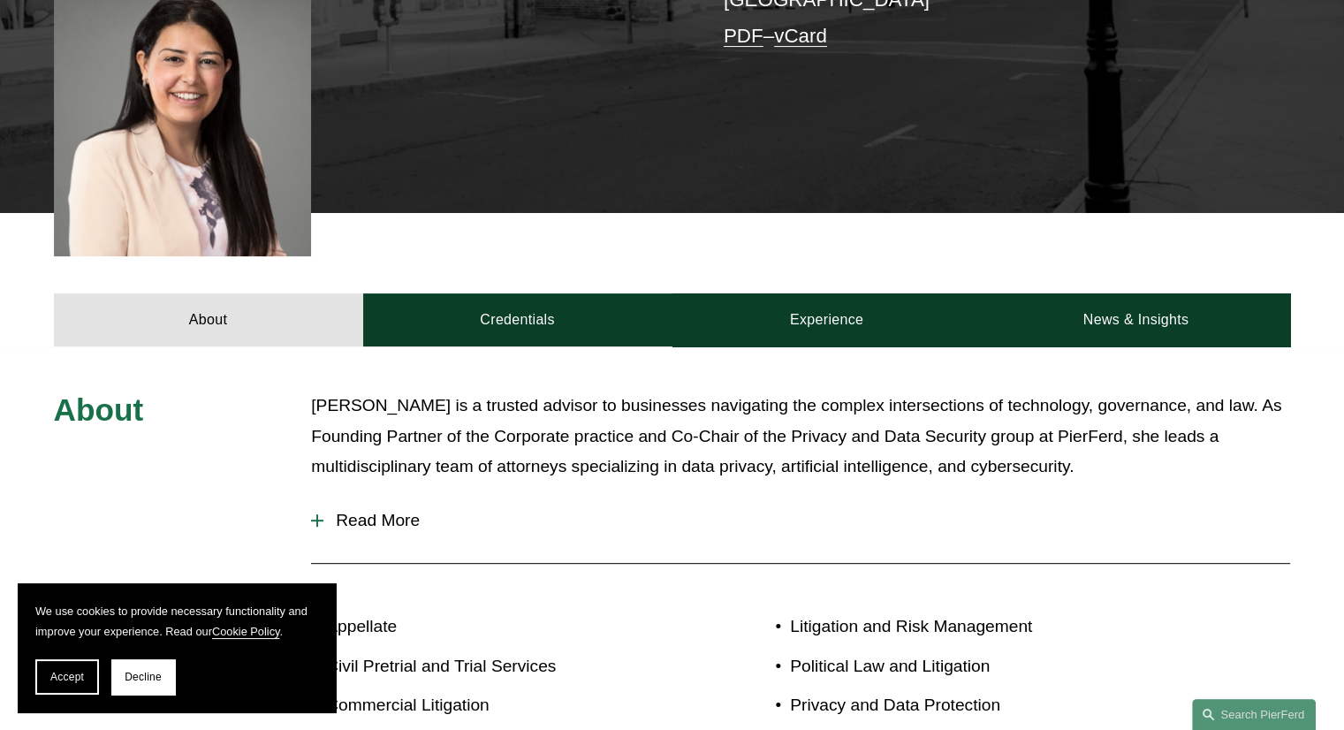
scroll to position [530, 0]
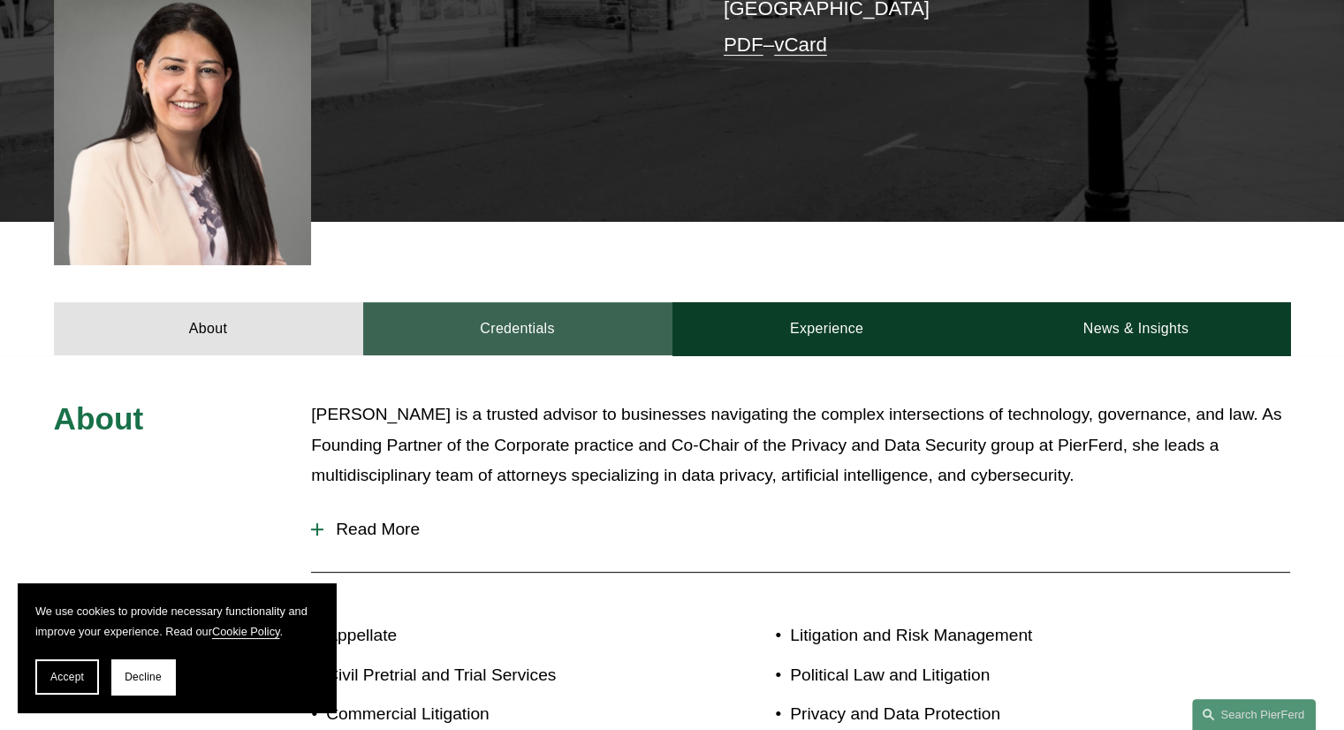
click at [498, 302] on link "Credentials" at bounding box center [517, 328] width 309 height 53
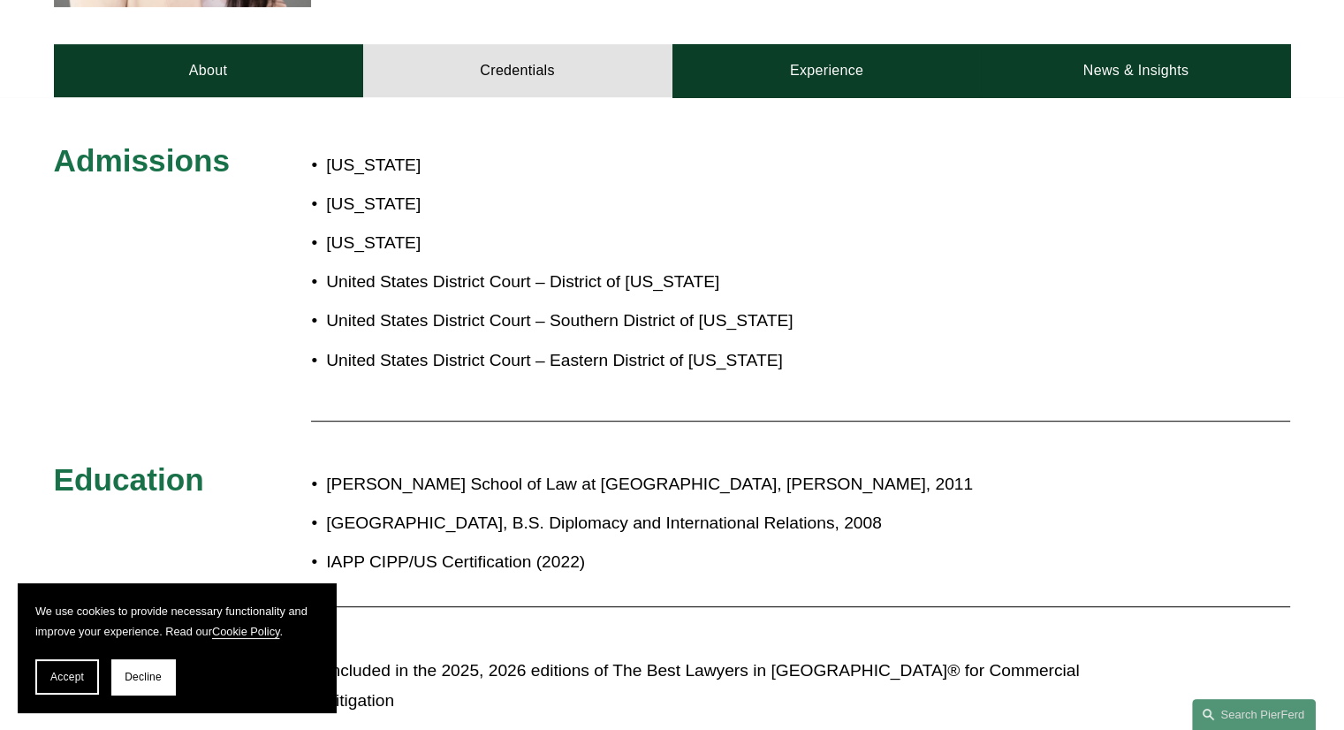
scroll to position [796, 0]
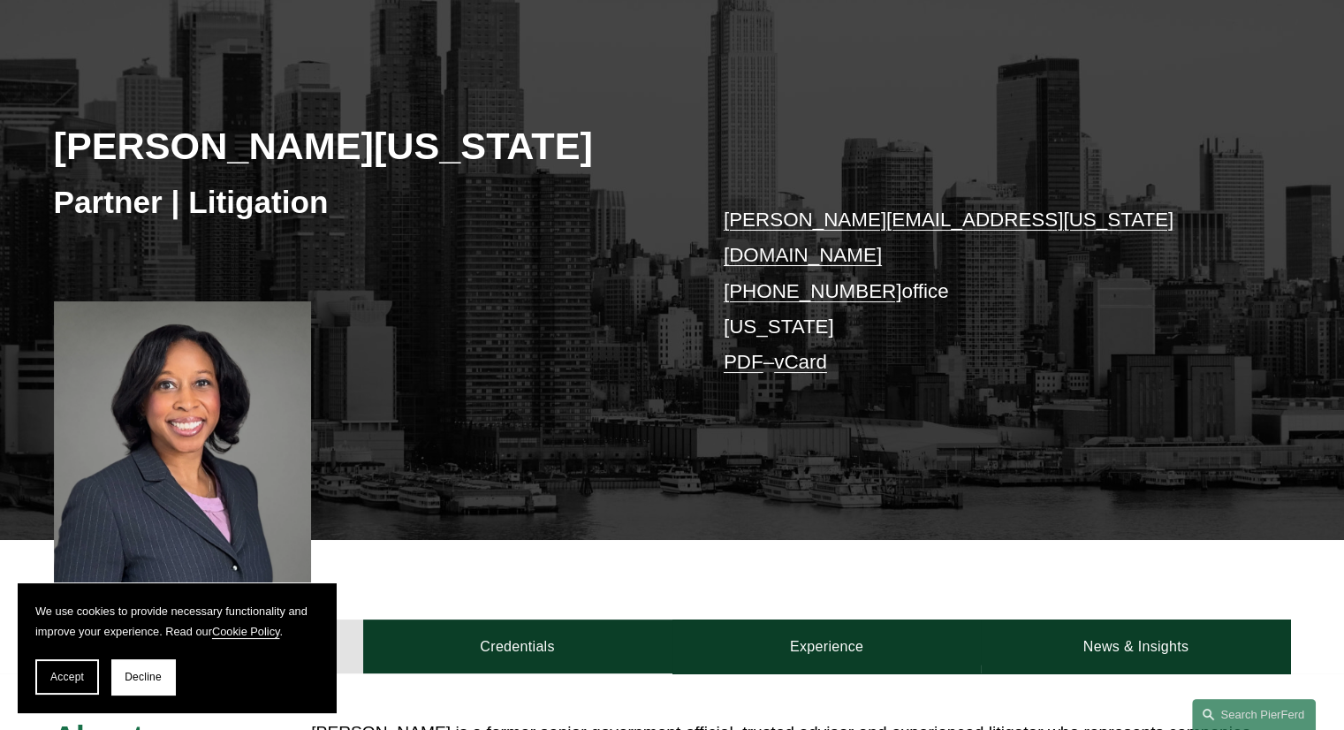
scroll to position [530, 0]
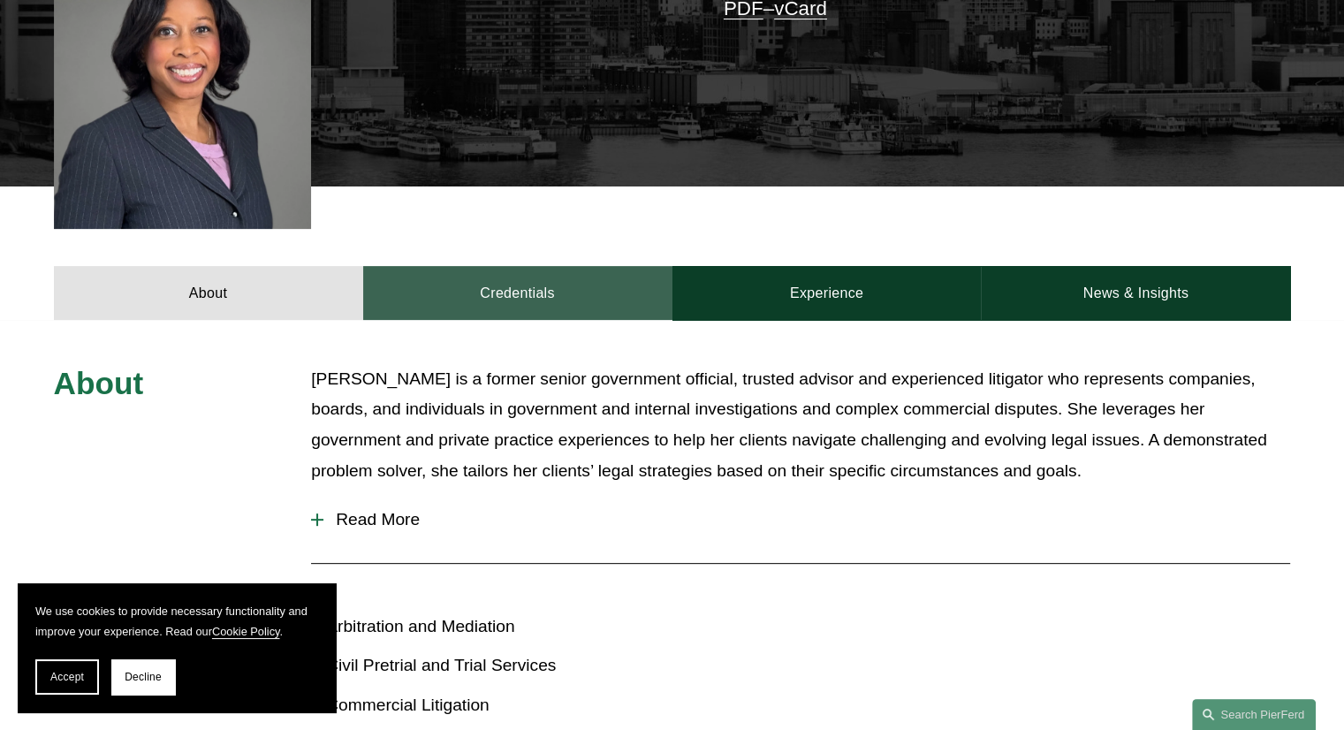
click at [513, 283] on link "Credentials" at bounding box center [517, 292] width 309 height 53
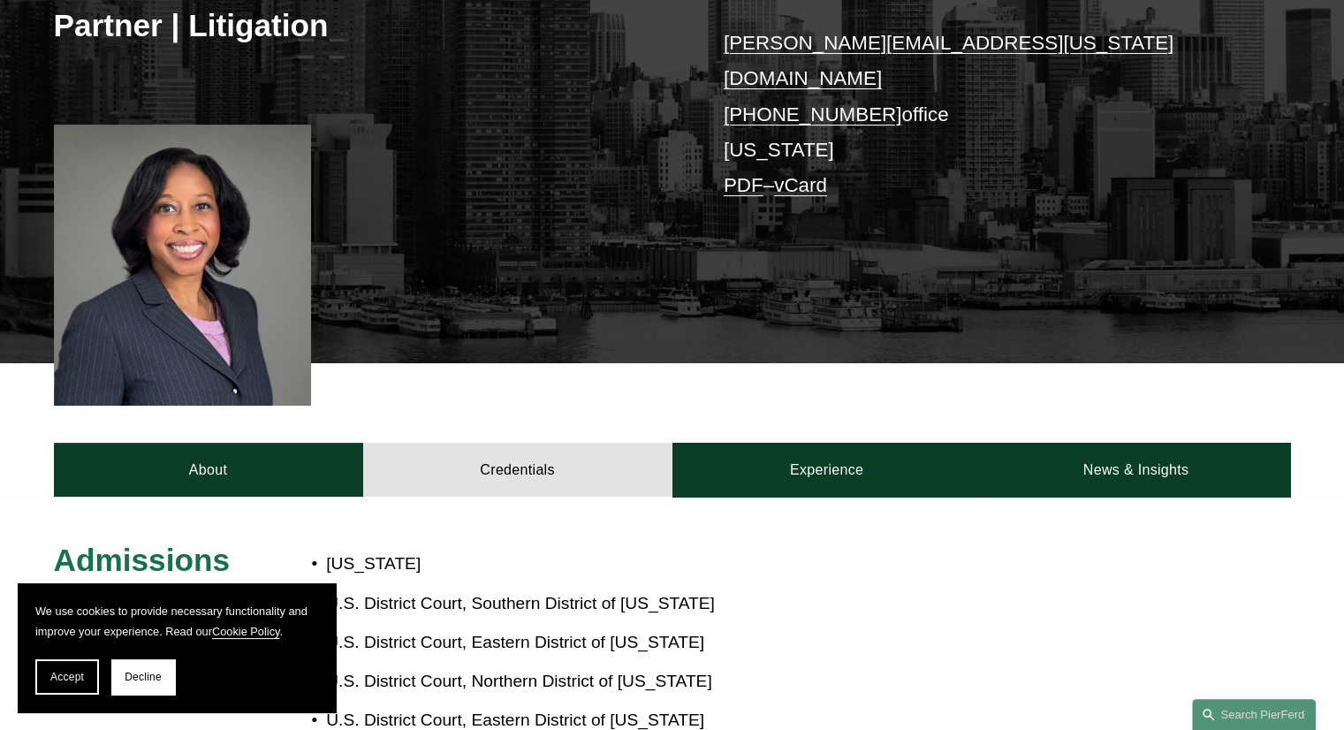
scroll to position [0, 0]
